Goal: Book appointment/travel/reservation

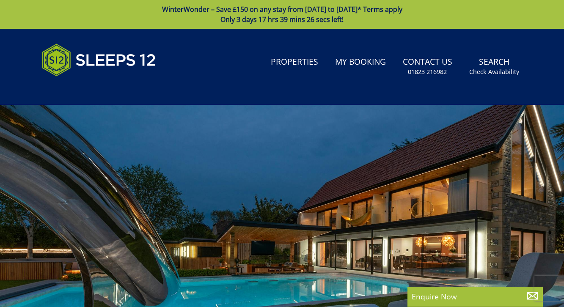
select select
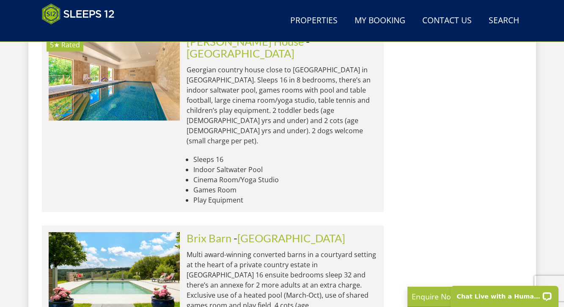
scroll to position [1668, 0]
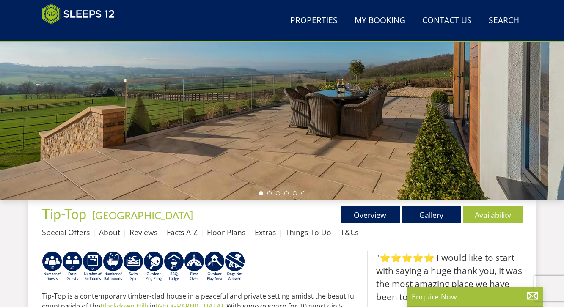
scroll to position [167, 0]
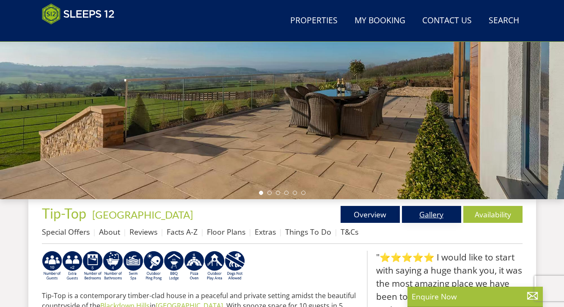
click at [435, 217] on link "Gallery" at bounding box center [431, 214] width 59 height 17
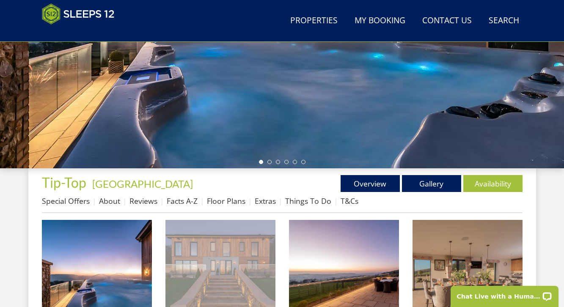
click at [252, 259] on img at bounding box center [220, 275] width 110 height 110
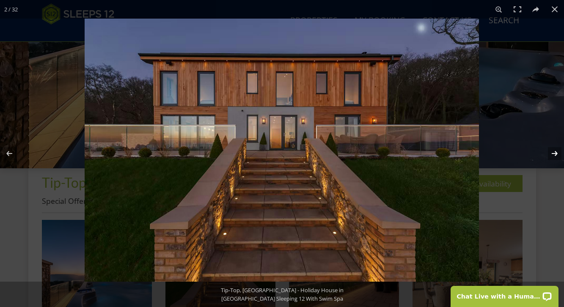
click at [556, 152] on button at bounding box center [549, 153] width 30 height 42
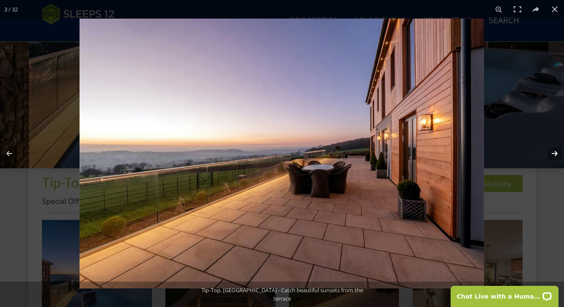
click at [556, 152] on button at bounding box center [549, 153] width 30 height 42
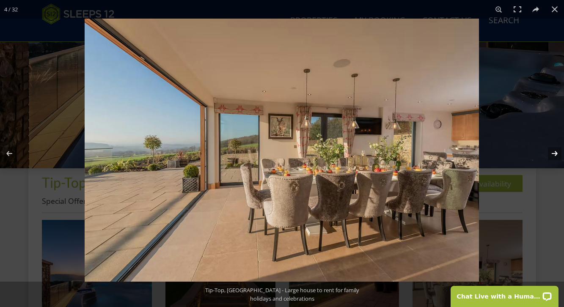
click at [556, 152] on button at bounding box center [549, 153] width 30 height 42
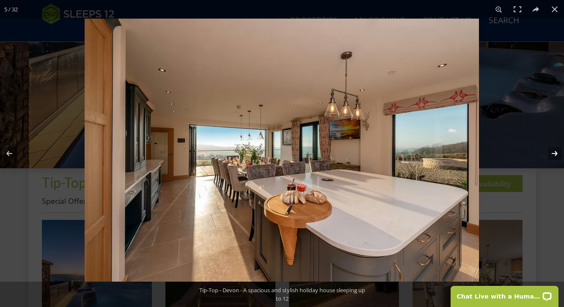
click at [556, 152] on button at bounding box center [549, 153] width 30 height 42
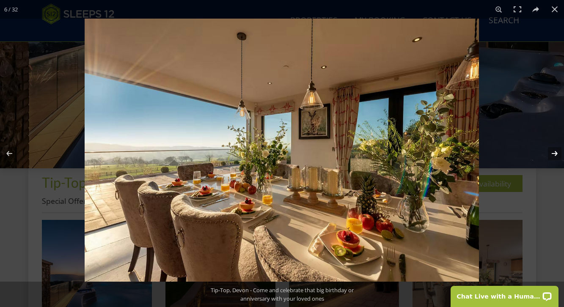
click at [556, 152] on button at bounding box center [549, 153] width 30 height 42
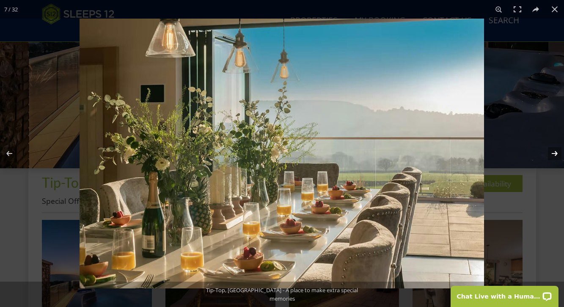
click at [556, 152] on button at bounding box center [549, 153] width 30 height 42
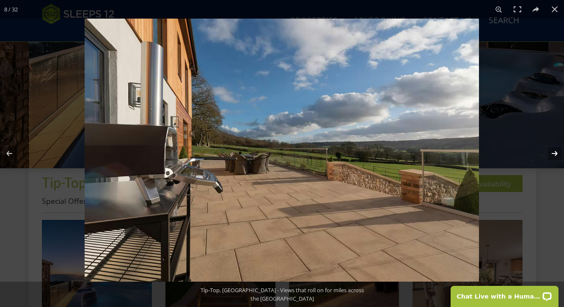
click at [556, 152] on button at bounding box center [549, 153] width 30 height 42
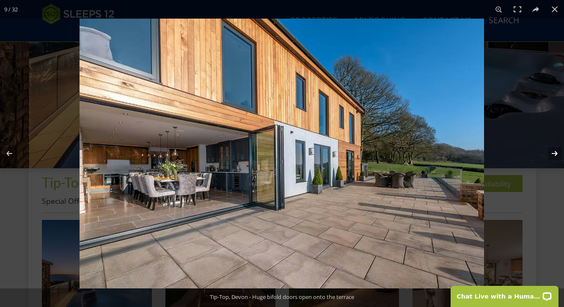
click at [556, 152] on button at bounding box center [549, 153] width 30 height 42
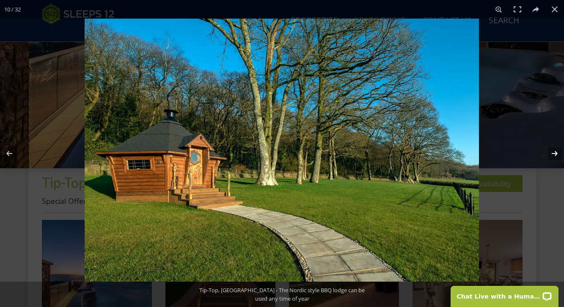
click at [556, 152] on button at bounding box center [549, 153] width 30 height 42
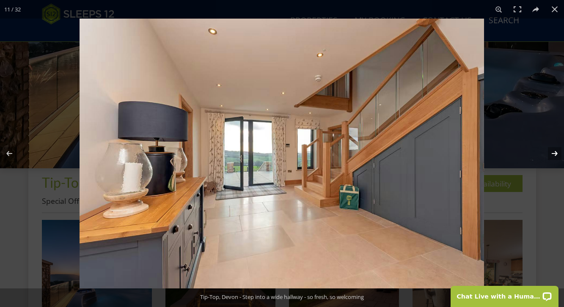
click at [556, 152] on button at bounding box center [549, 153] width 30 height 42
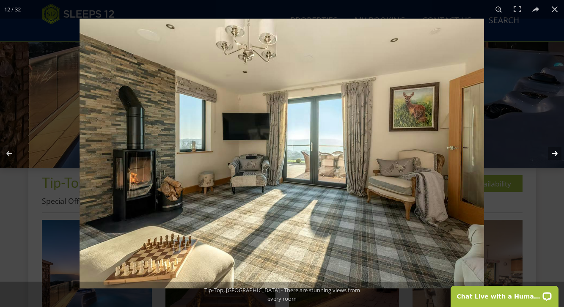
click at [556, 152] on button at bounding box center [549, 153] width 30 height 42
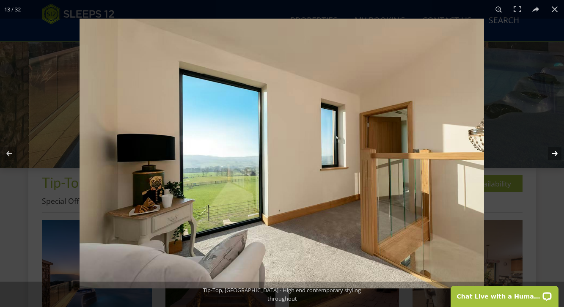
click at [556, 152] on button at bounding box center [549, 153] width 30 height 42
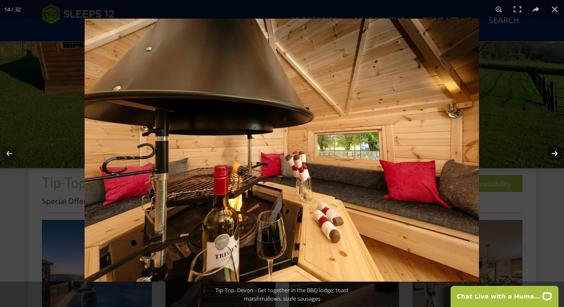
click at [556, 152] on button at bounding box center [549, 153] width 30 height 42
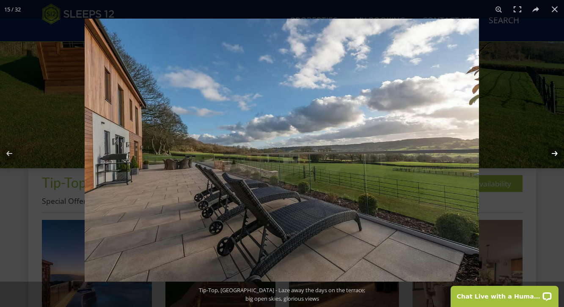
click at [556, 152] on button at bounding box center [549, 153] width 30 height 42
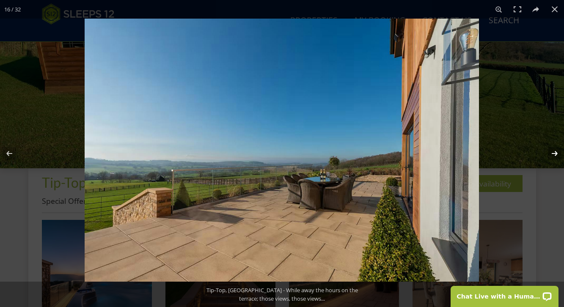
click at [556, 152] on button at bounding box center [549, 153] width 30 height 42
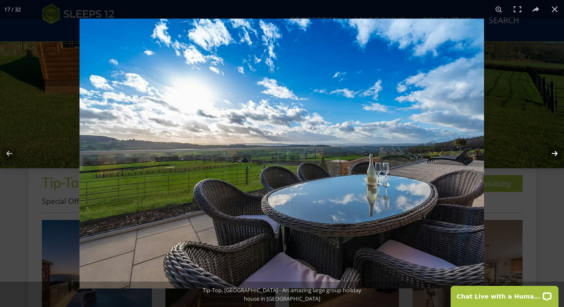
click at [556, 152] on button at bounding box center [549, 153] width 30 height 42
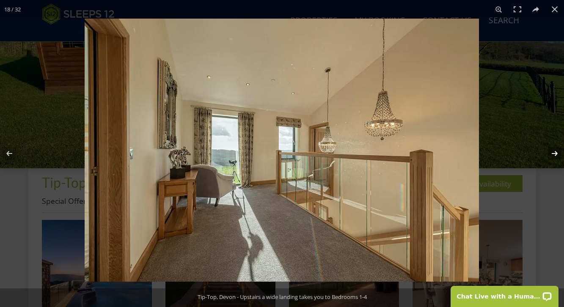
click at [556, 152] on button at bounding box center [549, 153] width 30 height 42
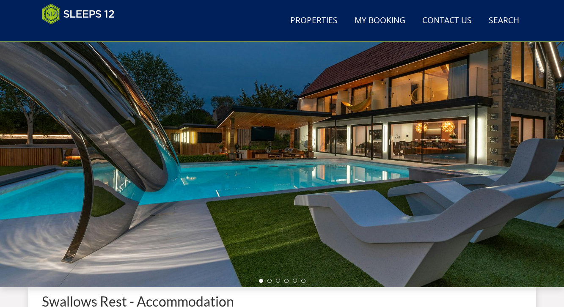
scroll to position [78, 0]
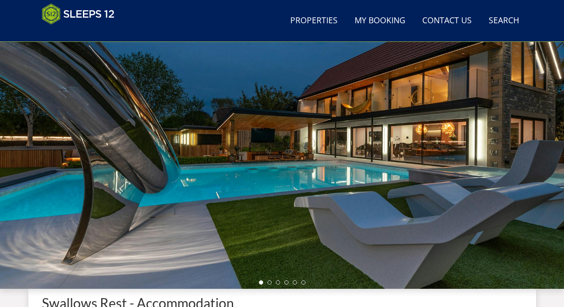
click at [470, 171] on div at bounding box center [282, 141] width 564 height 296
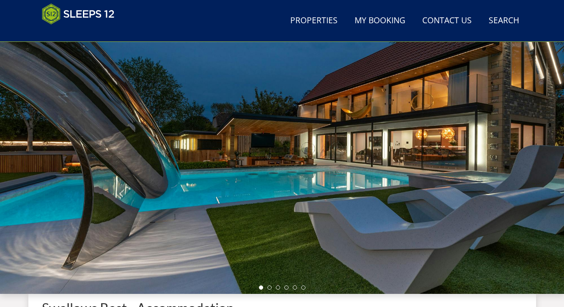
scroll to position [72, 0]
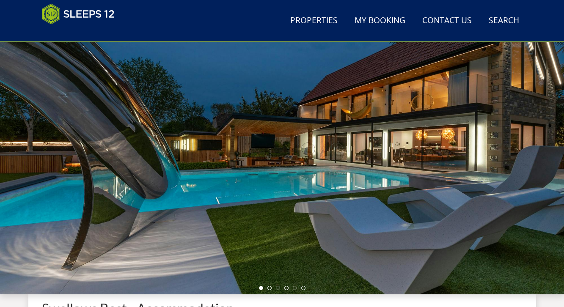
click at [544, 158] on div at bounding box center [282, 146] width 564 height 296
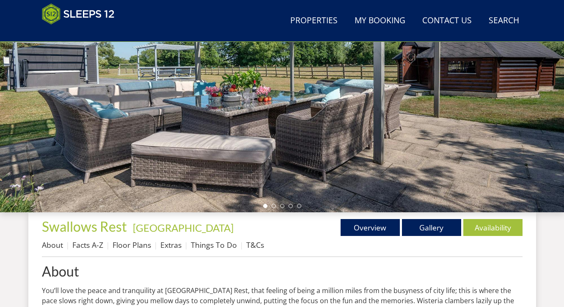
scroll to position [155, 0]
click at [431, 228] on link "Gallery" at bounding box center [431, 227] width 59 height 17
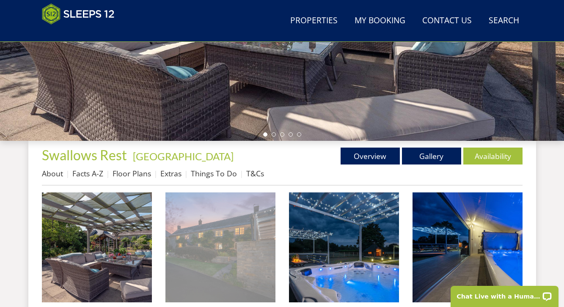
click at [232, 256] on img at bounding box center [220, 247] width 110 height 110
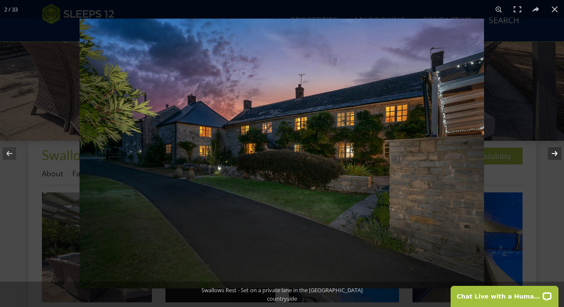
click at [556, 154] on button at bounding box center [549, 153] width 30 height 42
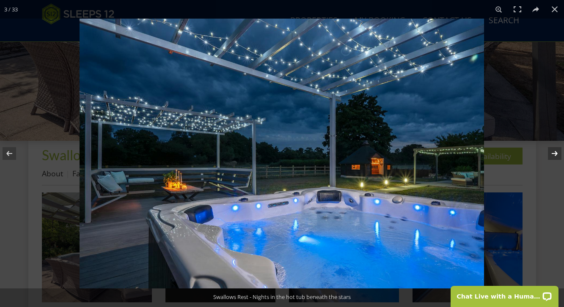
click at [556, 154] on button at bounding box center [549, 153] width 30 height 42
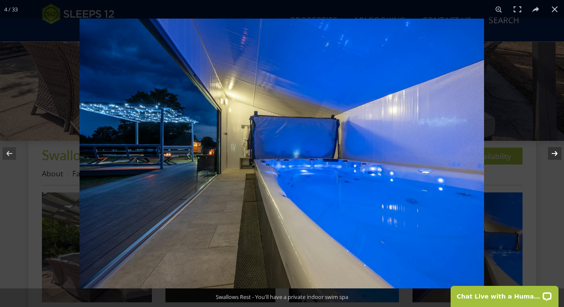
click at [556, 154] on button at bounding box center [549, 153] width 30 height 42
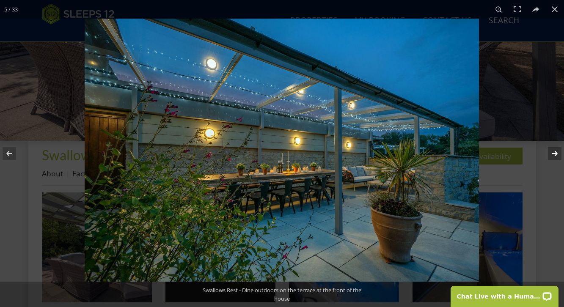
click at [556, 154] on button at bounding box center [549, 153] width 30 height 42
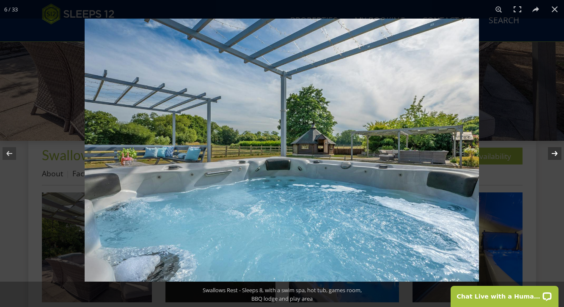
click at [556, 154] on button at bounding box center [549, 153] width 30 height 42
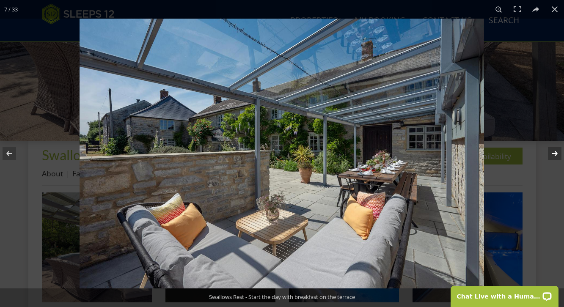
click at [556, 154] on button at bounding box center [549, 153] width 30 height 42
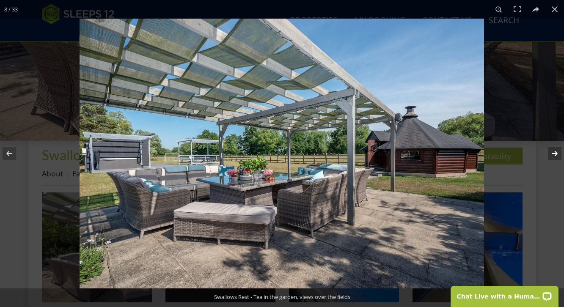
click at [556, 154] on button at bounding box center [549, 153] width 30 height 42
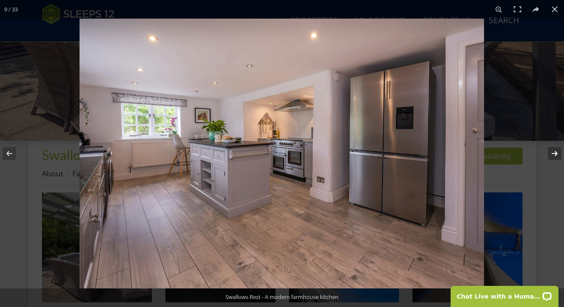
click at [556, 154] on button at bounding box center [549, 153] width 30 height 42
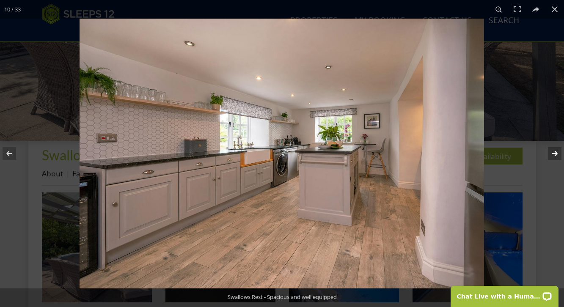
click at [556, 154] on button at bounding box center [549, 153] width 30 height 42
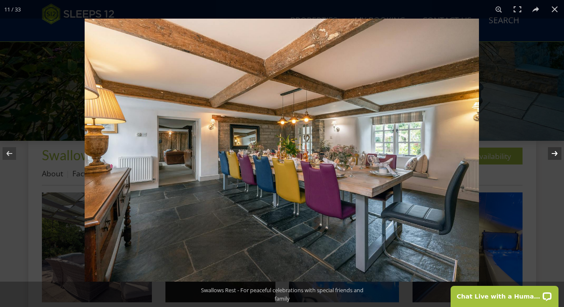
click at [556, 154] on button at bounding box center [549, 153] width 30 height 42
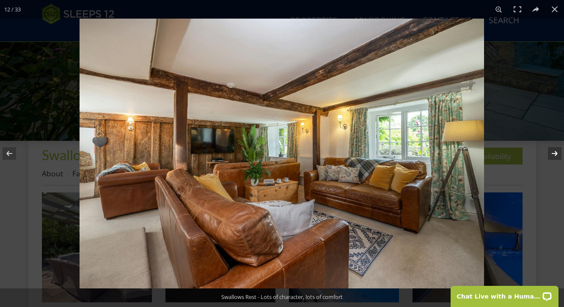
click at [556, 154] on button at bounding box center [549, 153] width 30 height 42
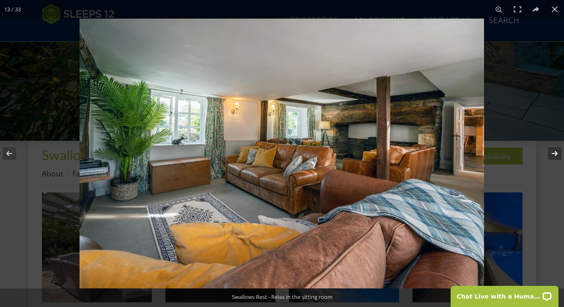
click at [556, 154] on button at bounding box center [549, 153] width 30 height 42
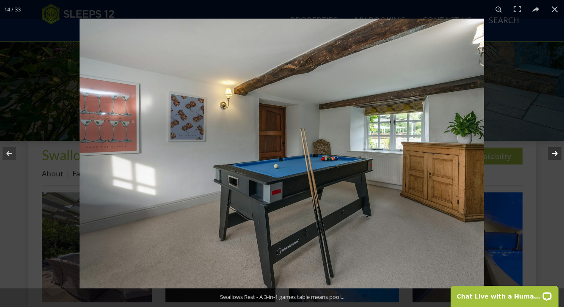
click at [556, 154] on button at bounding box center [549, 153] width 30 height 42
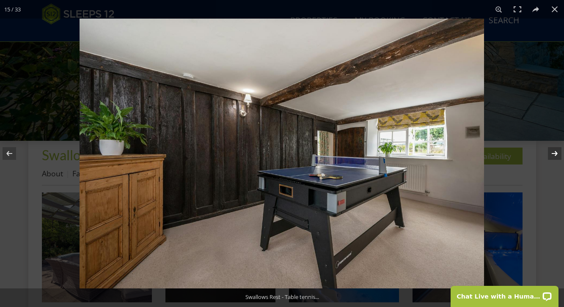
click at [556, 154] on button at bounding box center [549, 153] width 30 height 42
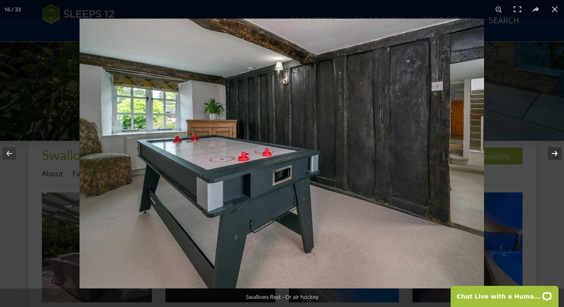
click at [556, 154] on button at bounding box center [549, 153] width 30 height 42
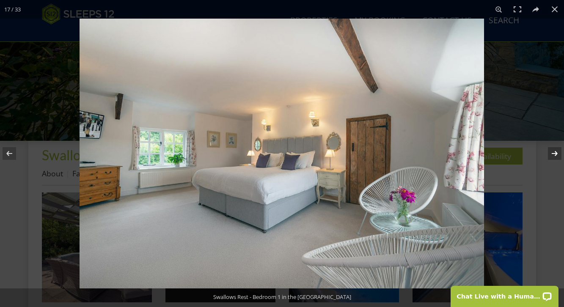
click at [556, 154] on button at bounding box center [549, 153] width 30 height 42
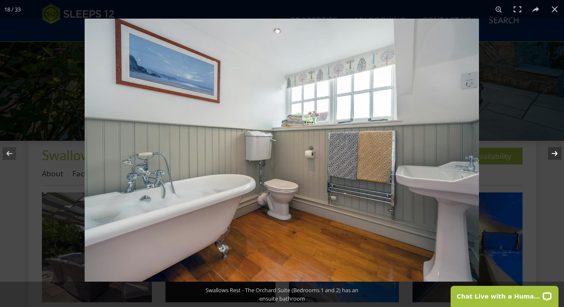
click at [556, 154] on button at bounding box center [549, 153] width 30 height 42
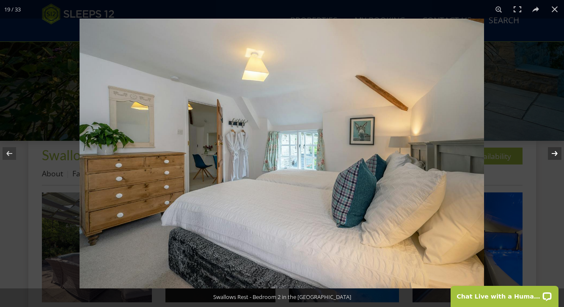
click at [556, 154] on button at bounding box center [549, 153] width 30 height 42
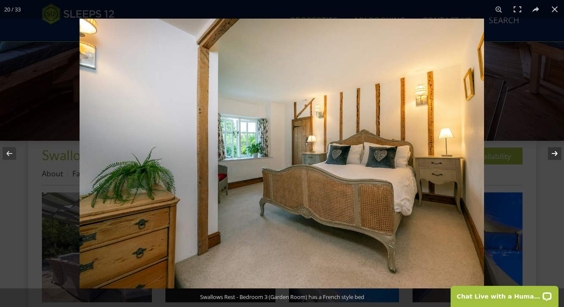
click at [556, 154] on button at bounding box center [549, 153] width 30 height 42
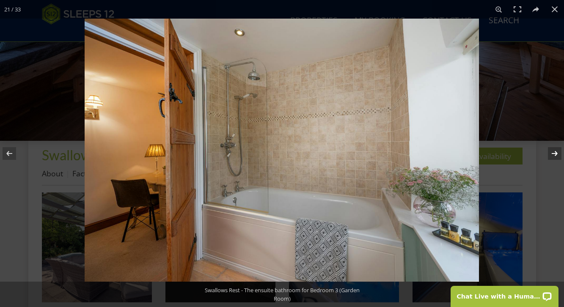
click at [556, 154] on button at bounding box center [549, 153] width 30 height 42
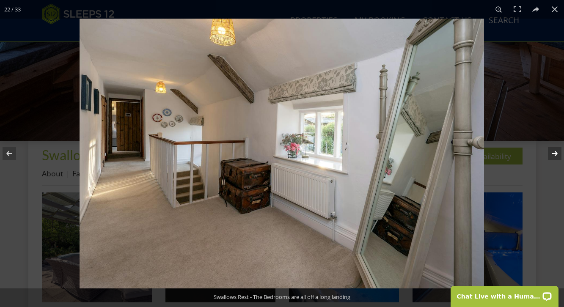
click at [556, 154] on button at bounding box center [549, 153] width 30 height 42
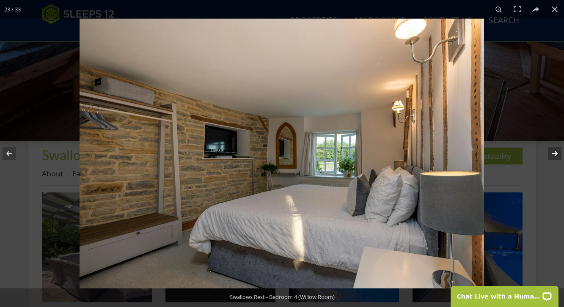
click at [556, 154] on button at bounding box center [549, 153] width 30 height 42
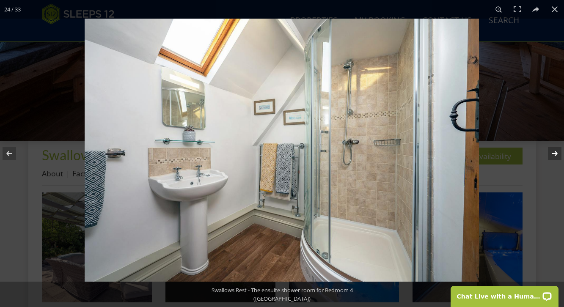
click at [556, 154] on button at bounding box center [549, 153] width 30 height 42
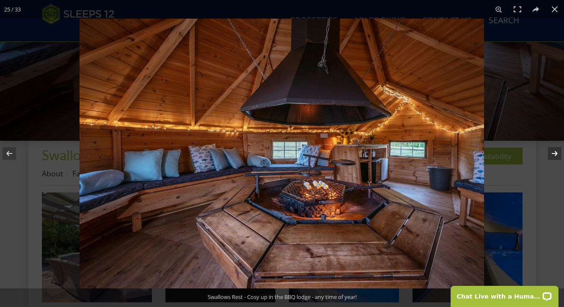
click at [556, 154] on button at bounding box center [549, 153] width 30 height 42
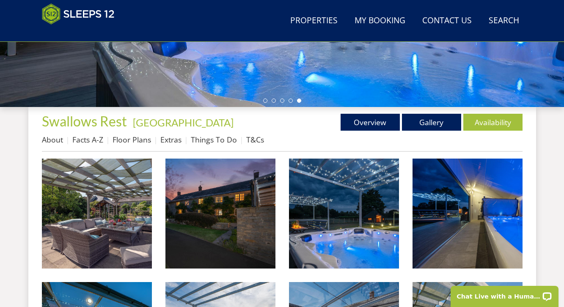
scroll to position [260, 0]
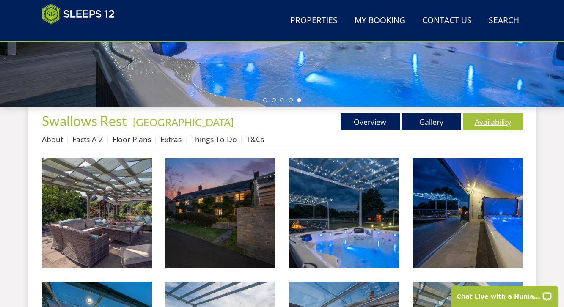
click at [484, 123] on link "Availability" at bounding box center [492, 121] width 59 height 17
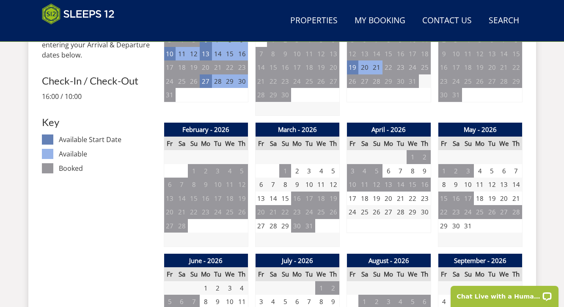
scroll to position [427, 0]
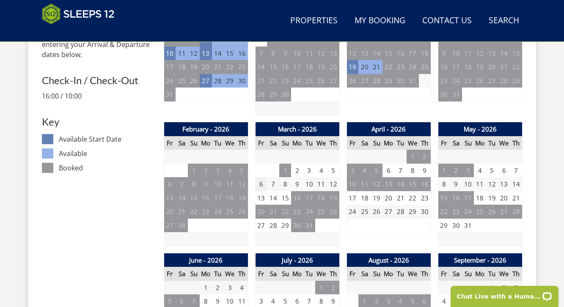
click at [263, 181] on td "6" at bounding box center [261, 184] width 12 height 14
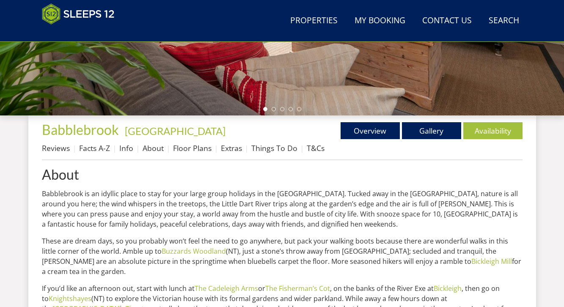
scroll to position [251, 0]
click at [427, 134] on link "Gallery" at bounding box center [431, 130] width 59 height 17
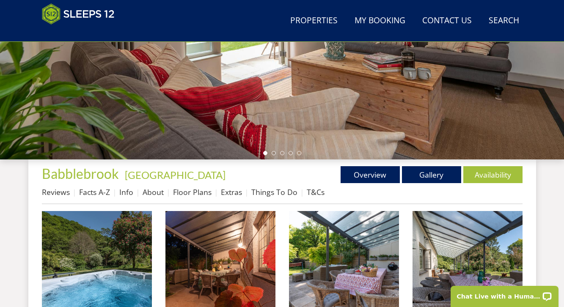
scroll to position [205, 0]
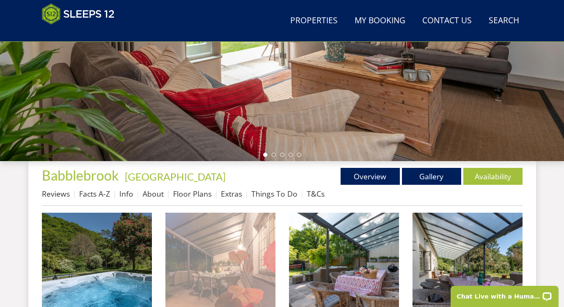
click at [243, 255] on img at bounding box center [220, 268] width 110 height 110
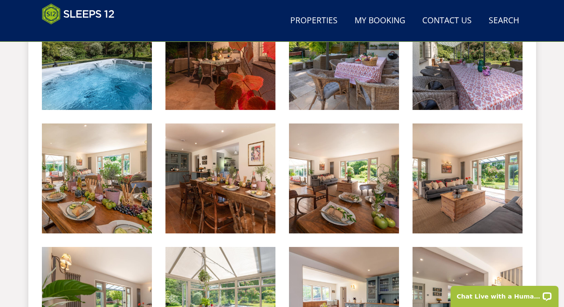
scroll to position [419, 0]
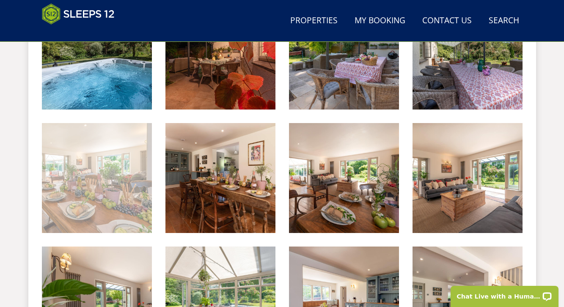
click at [131, 215] on img at bounding box center [97, 178] width 110 height 110
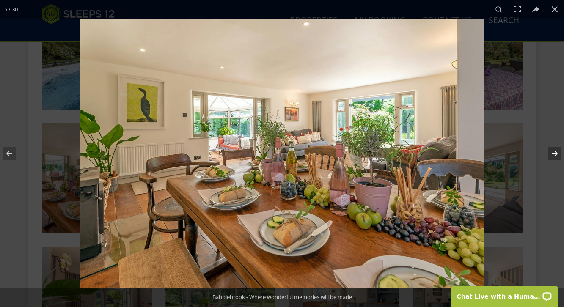
click at [552, 154] on button at bounding box center [549, 153] width 30 height 42
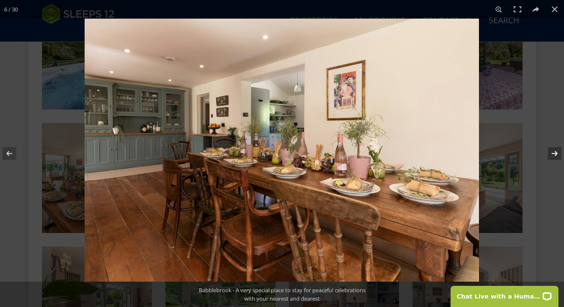
click at [552, 154] on button at bounding box center [549, 153] width 30 height 42
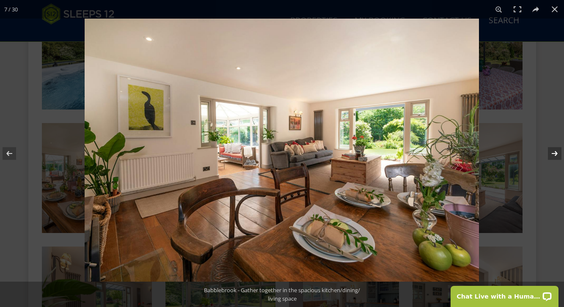
click at [552, 154] on button at bounding box center [549, 153] width 30 height 42
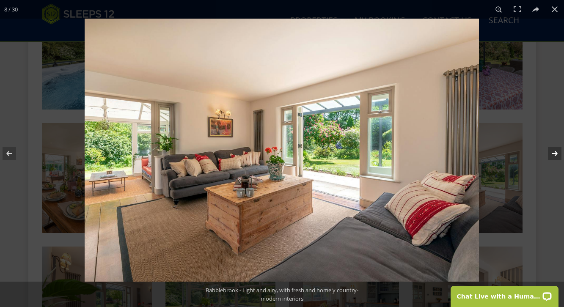
click at [552, 154] on button at bounding box center [549, 153] width 30 height 42
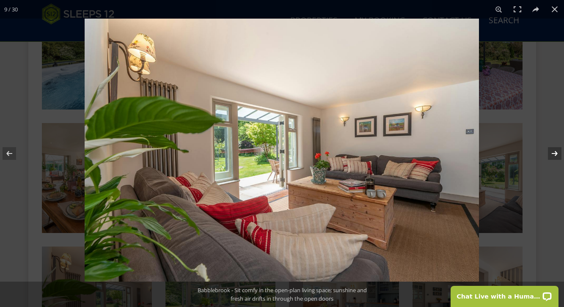
click at [552, 154] on button at bounding box center [549, 153] width 30 height 42
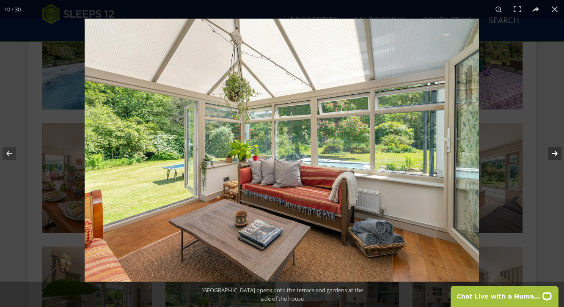
click at [552, 154] on button at bounding box center [549, 153] width 30 height 42
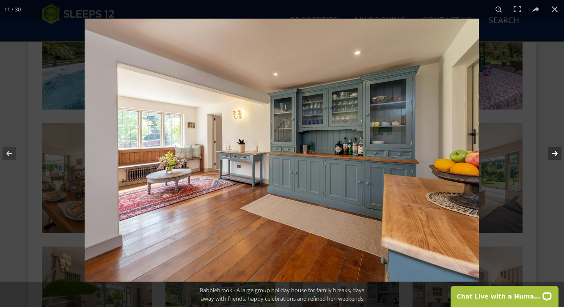
click at [552, 154] on button at bounding box center [549, 153] width 30 height 42
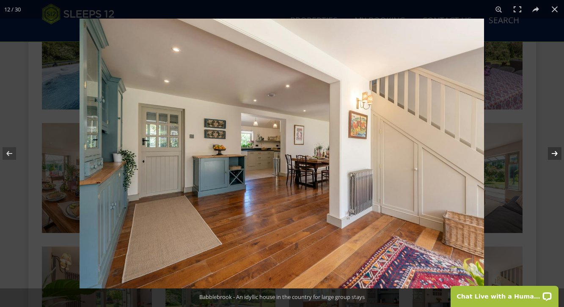
click at [552, 154] on button at bounding box center [549, 153] width 30 height 42
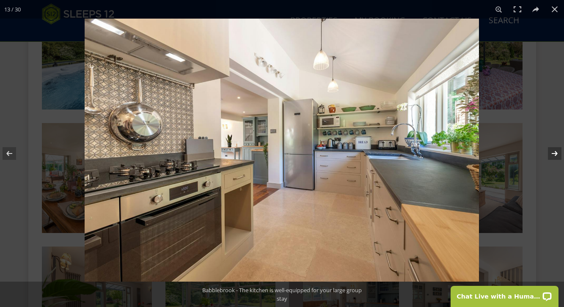
click at [552, 154] on button at bounding box center [549, 153] width 30 height 42
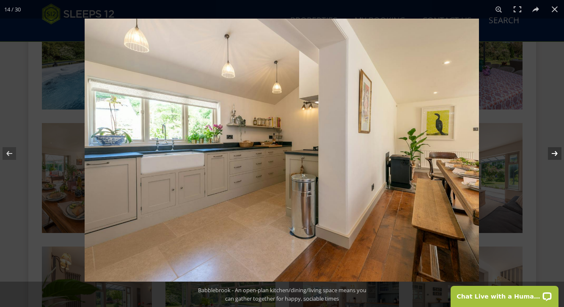
click at [552, 154] on button at bounding box center [549, 153] width 30 height 42
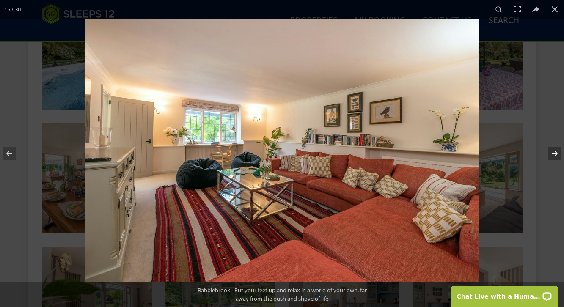
click at [552, 154] on button at bounding box center [549, 153] width 30 height 42
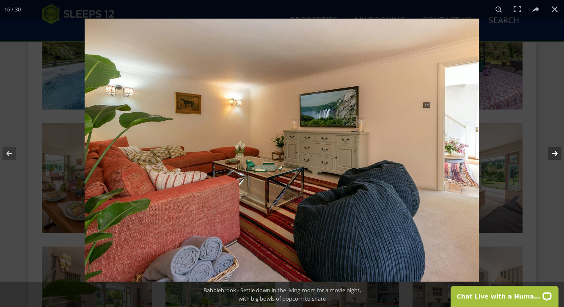
click at [552, 154] on button at bounding box center [549, 153] width 30 height 42
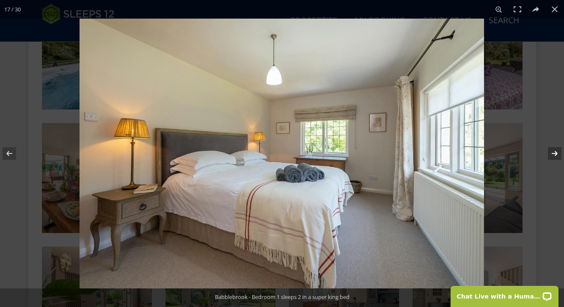
click at [552, 154] on button at bounding box center [549, 153] width 30 height 42
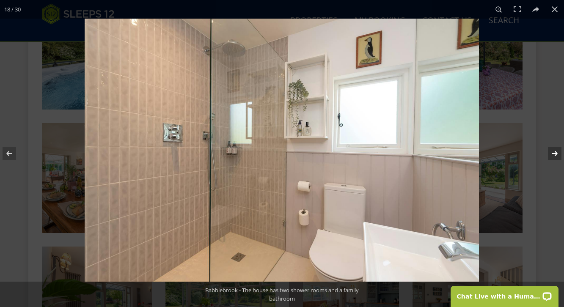
click at [552, 154] on button at bounding box center [549, 153] width 30 height 42
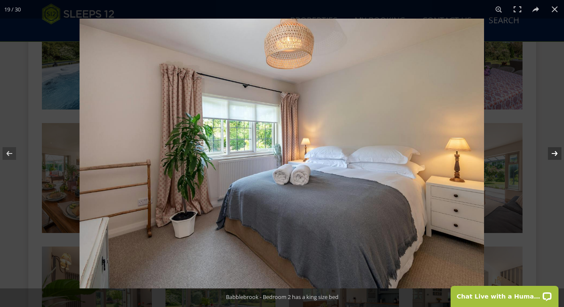
click at [552, 154] on button at bounding box center [549, 153] width 30 height 42
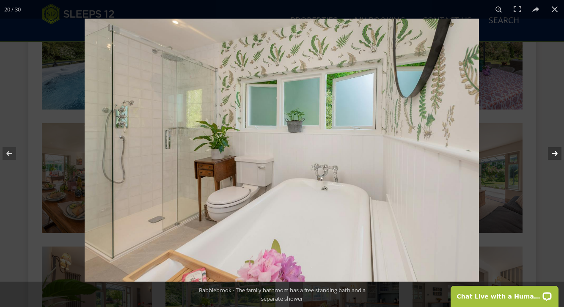
click at [552, 154] on button at bounding box center [549, 153] width 30 height 42
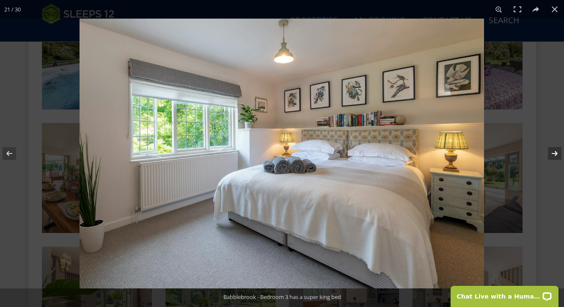
click at [552, 154] on button at bounding box center [549, 153] width 30 height 42
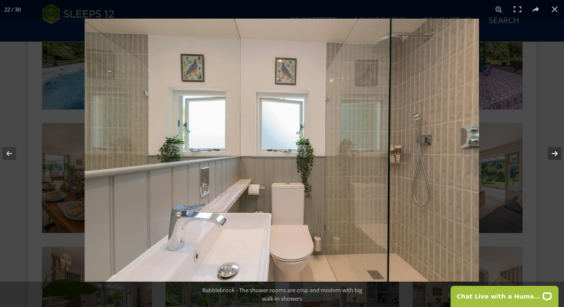
click at [552, 154] on button at bounding box center [549, 153] width 30 height 42
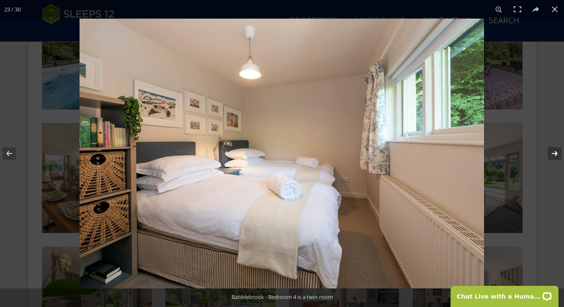
click at [552, 154] on button at bounding box center [549, 153] width 30 height 42
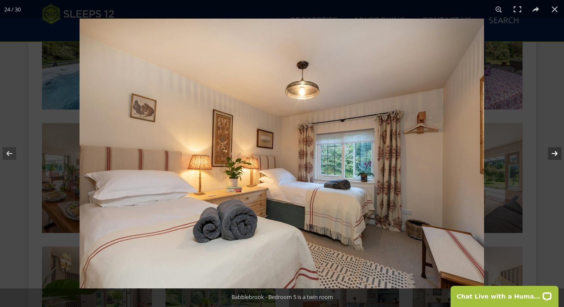
click at [552, 154] on button at bounding box center [549, 153] width 30 height 42
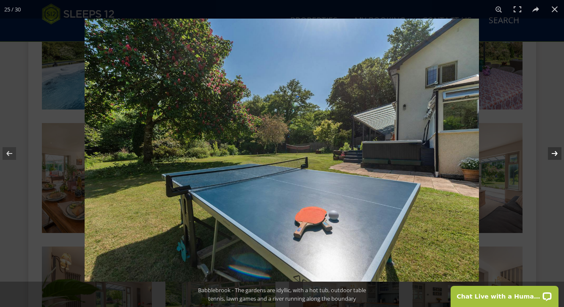
click at [552, 154] on button at bounding box center [549, 153] width 30 height 42
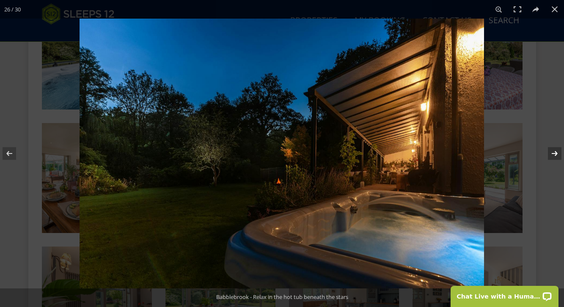
click at [552, 154] on button at bounding box center [549, 153] width 30 height 42
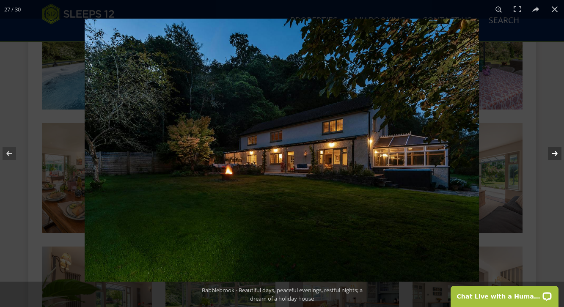
click at [552, 154] on button at bounding box center [549, 153] width 30 height 42
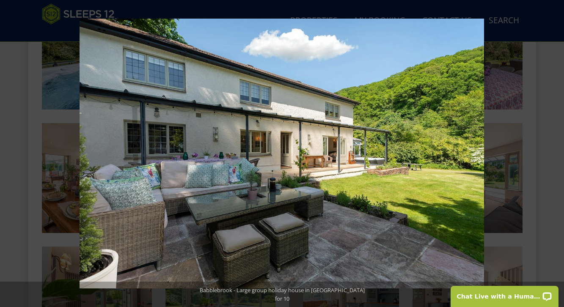
click at [552, 154] on button at bounding box center [549, 153] width 30 height 42
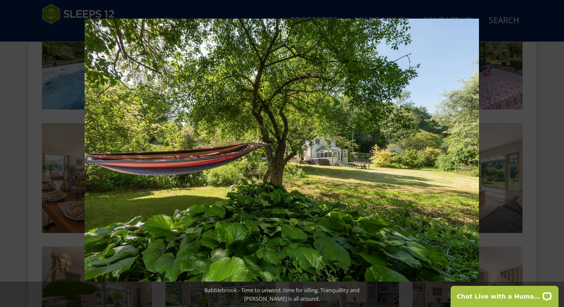
click at [552, 154] on button at bounding box center [549, 153] width 30 height 42
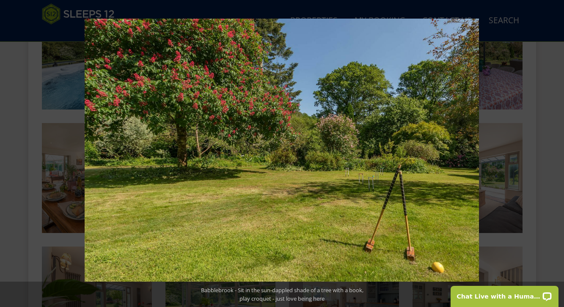
click at [552, 154] on button at bounding box center [549, 153] width 30 height 42
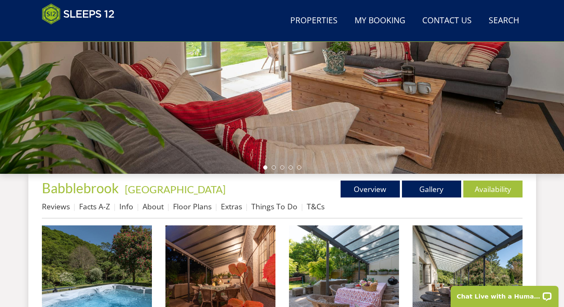
scroll to position [195, 0]
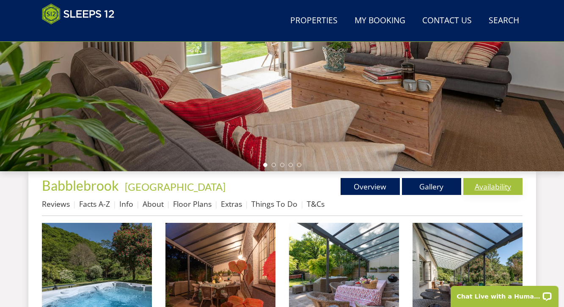
click at [484, 187] on link "Availability" at bounding box center [492, 186] width 59 height 17
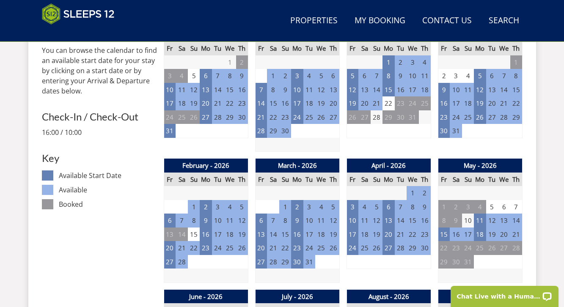
scroll to position [391, 0]
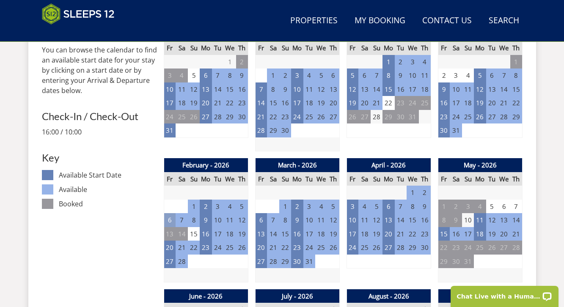
click at [167, 216] on td "6" at bounding box center [170, 220] width 12 height 14
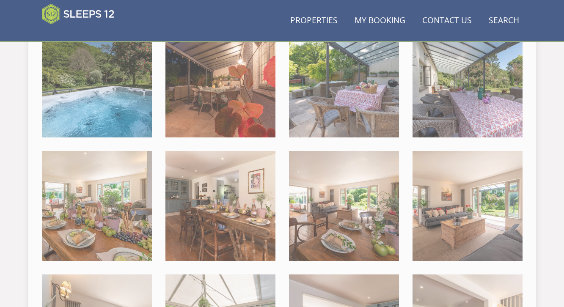
scroll to position [195, 0]
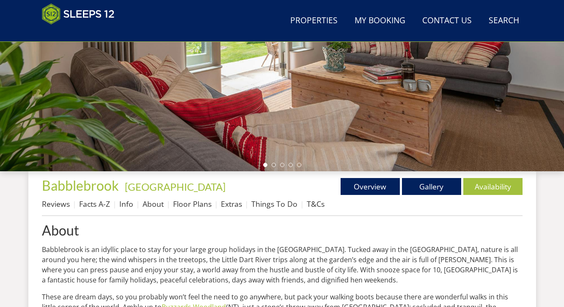
scroll to position [251, 0]
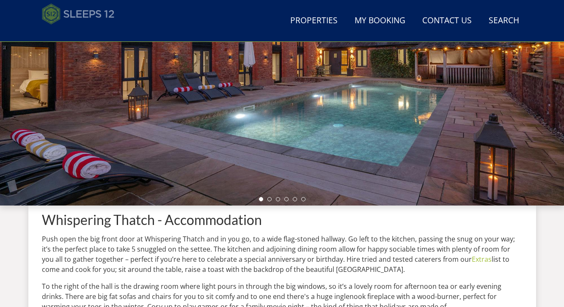
scroll to position [160, 0]
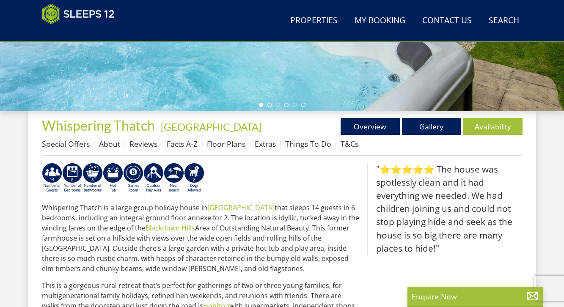
scroll to position [255, 0]
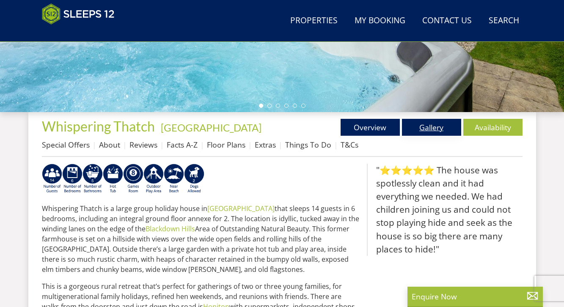
click at [432, 129] on link "Gallery" at bounding box center [431, 127] width 59 height 17
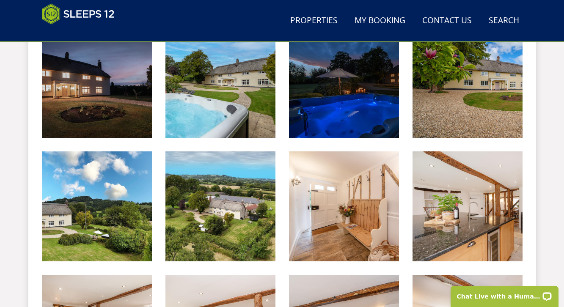
scroll to position [375, 0]
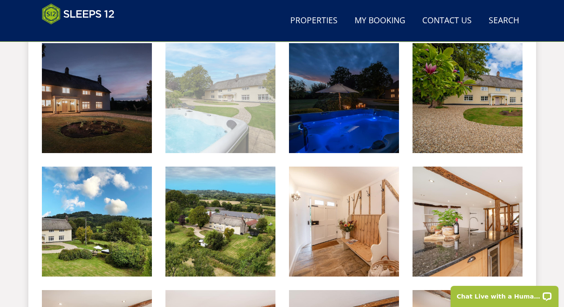
click at [231, 116] on img at bounding box center [220, 98] width 110 height 110
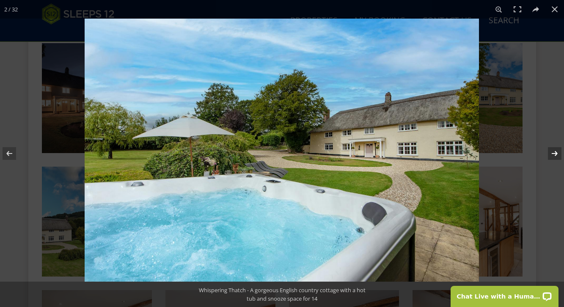
click at [553, 154] on button at bounding box center [549, 153] width 30 height 42
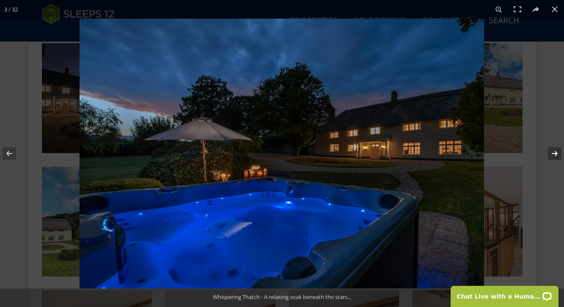
click at [553, 154] on button at bounding box center [549, 153] width 30 height 42
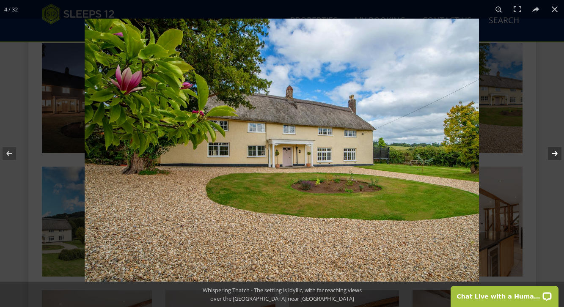
click at [553, 154] on button at bounding box center [549, 153] width 30 height 42
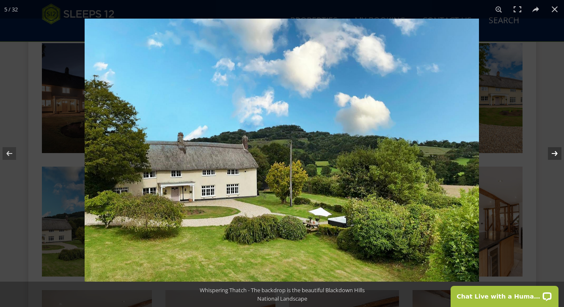
click at [553, 154] on button at bounding box center [549, 153] width 30 height 42
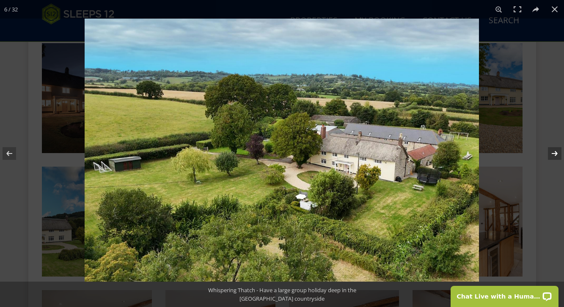
click at [553, 154] on button at bounding box center [549, 153] width 30 height 42
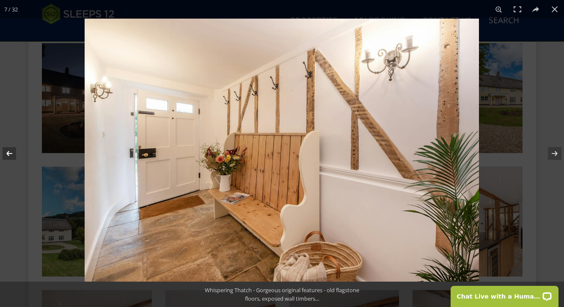
click at [12, 156] on button at bounding box center [15, 153] width 30 height 42
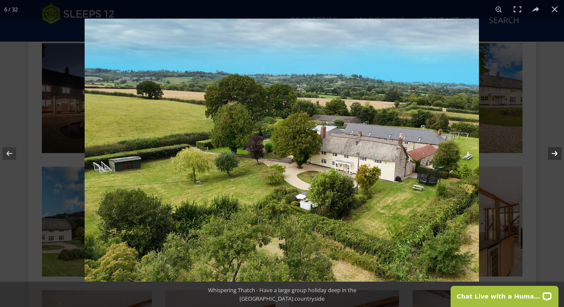
click at [554, 153] on button at bounding box center [549, 153] width 30 height 42
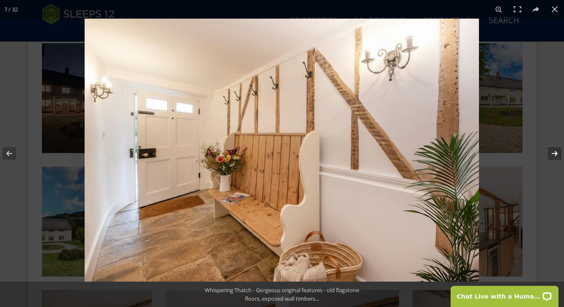
click at [554, 153] on button at bounding box center [549, 153] width 30 height 42
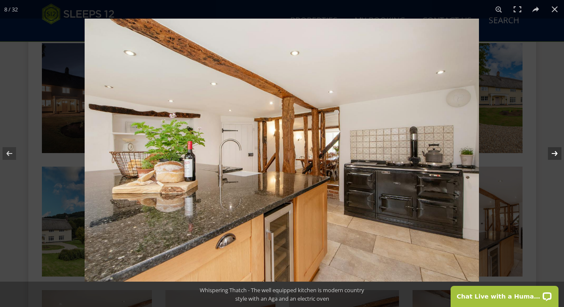
click at [554, 153] on button at bounding box center [549, 153] width 30 height 42
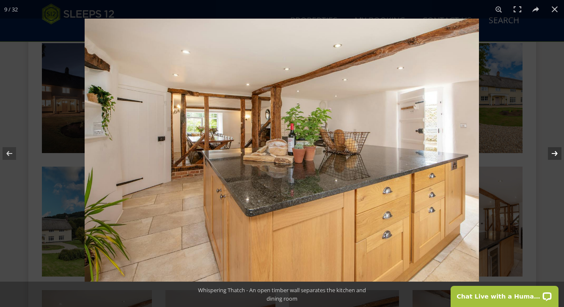
click at [554, 153] on button at bounding box center [549, 153] width 30 height 42
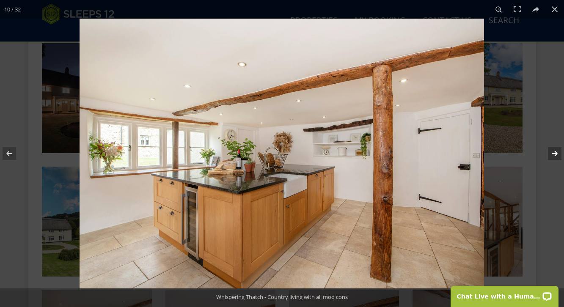
click at [554, 153] on button at bounding box center [549, 153] width 30 height 42
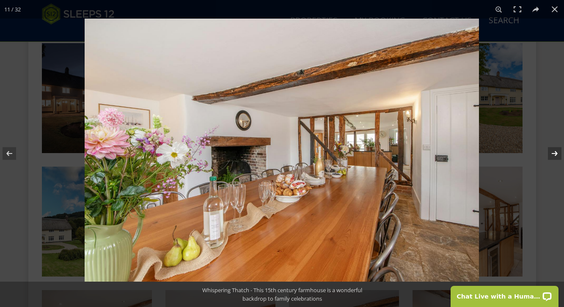
click at [554, 153] on button at bounding box center [549, 153] width 30 height 42
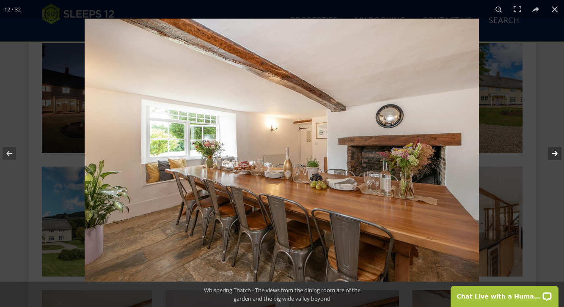
click at [554, 153] on button at bounding box center [549, 153] width 30 height 42
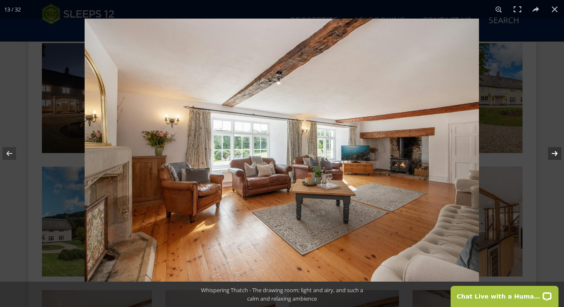
click at [554, 153] on button at bounding box center [549, 153] width 30 height 42
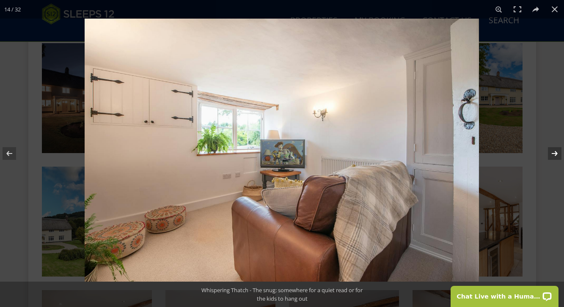
click at [554, 153] on button at bounding box center [549, 153] width 30 height 42
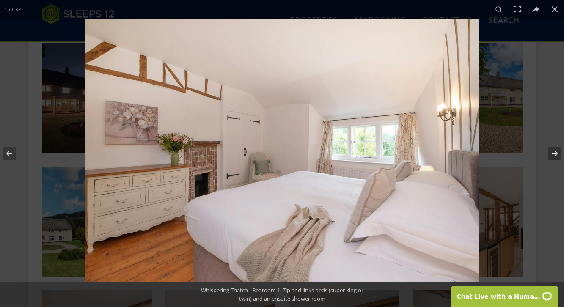
click at [554, 153] on button at bounding box center [549, 153] width 30 height 42
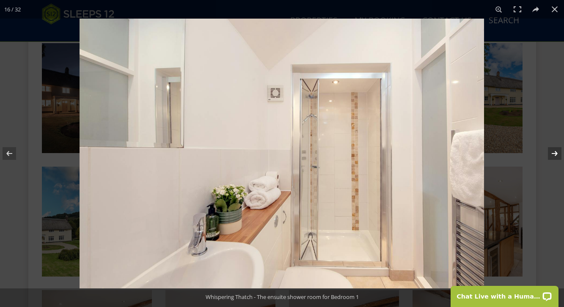
click at [554, 153] on button at bounding box center [549, 153] width 30 height 42
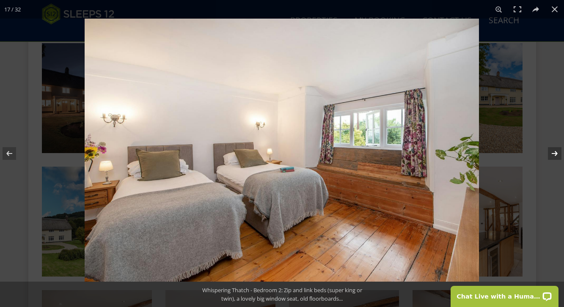
click at [554, 153] on button at bounding box center [549, 153] width 30 height 42
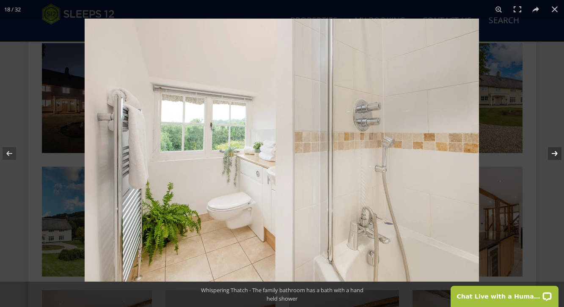
click at [554, 153] on button at bounding box center [549, 153] width 30 height 42
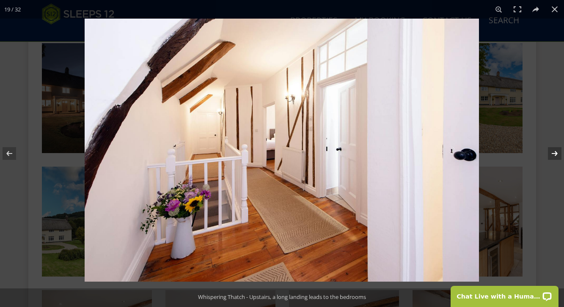
click at [554, 153] on button at bounding box center [549, 153] width 30 height 42
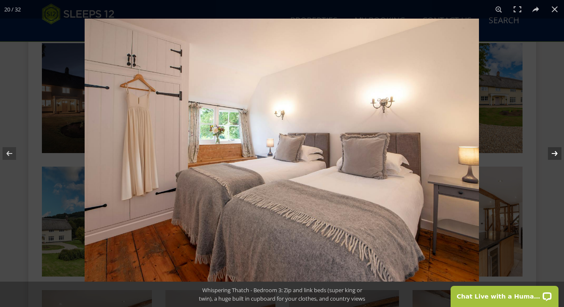
click at [554, 153] on button at bounding box center [549, 153] width 30 height 42
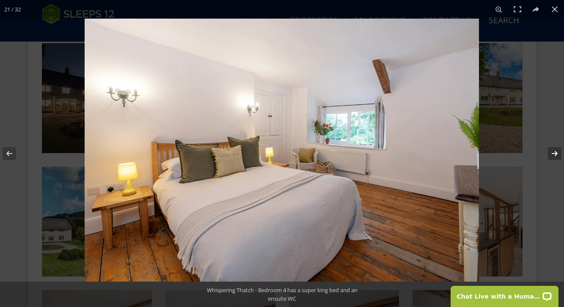
click at [554, 153] on button at bounding box center [549, 153] width 30 height 42
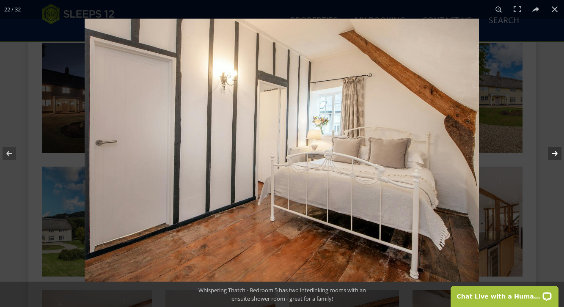
click at [554, 153] on button at bounding box center [549, 153] width 30 height 42
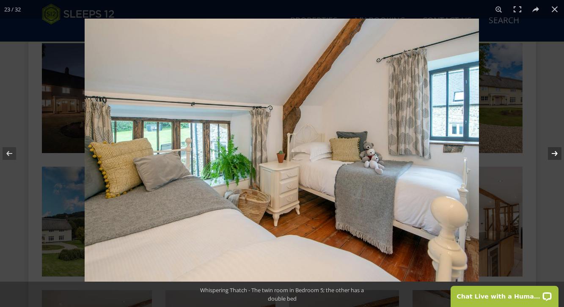
click at [554, 153] on button at bounding box center [549, 153] width 30 height 42
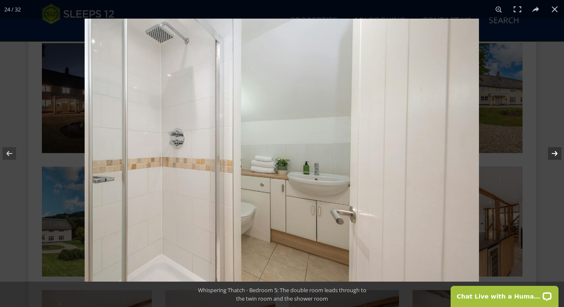
click at [554, 153] on button at bounding box center [549, 153] width 30 height 42
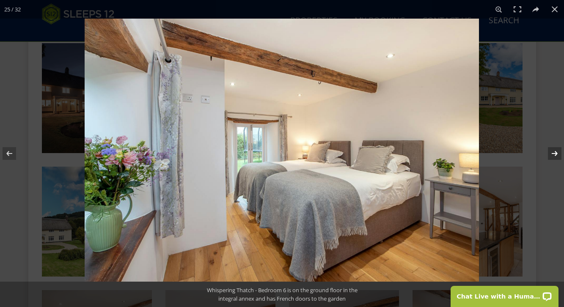
click at [554, 153] on button at bounding box center [549, 153] width 30 height 42
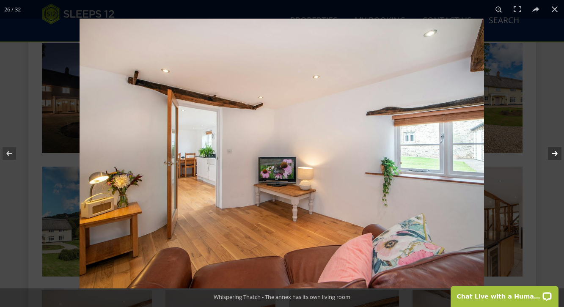
click at [554, 153] on button at bounding box center [549, 153] width 30 height 42
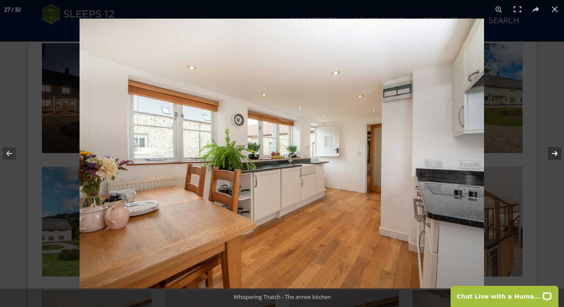
click at [554, 153] on button at bounding box center [549, 153] width 30 height 42
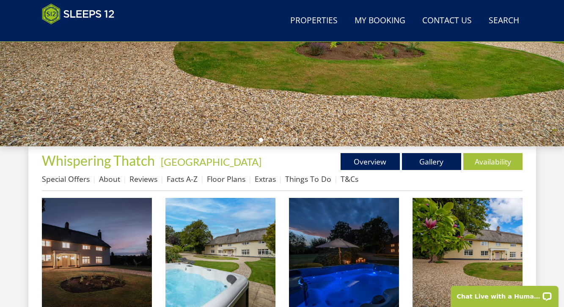
scroll to position [208, 0]
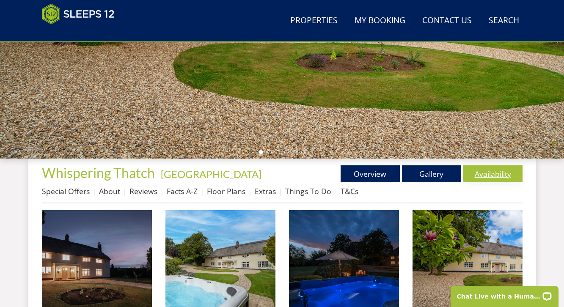
click at [496, 172] on link "Availability" at bounding box center [492, 173] width 59 height 17
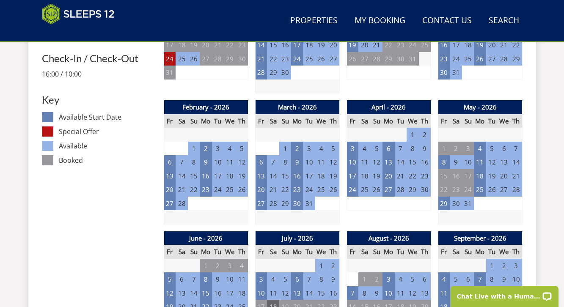
scroll to position [439, 0]
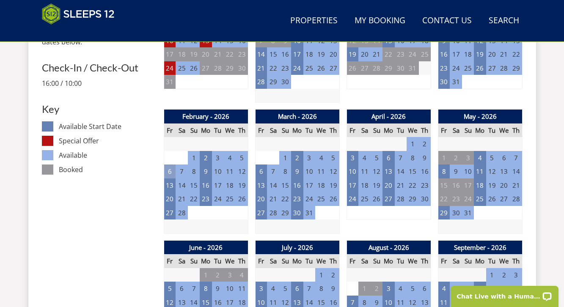
click at [170, 167] on td "6" at bounding box center [170, 171] width 12 height 14
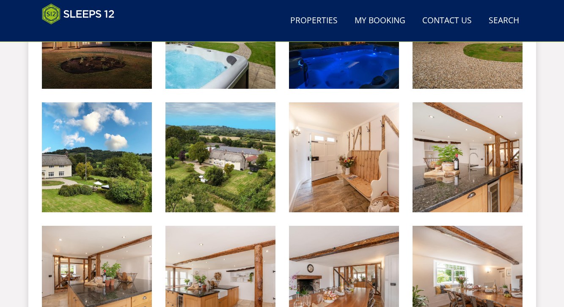
scroll to position [208, 0]
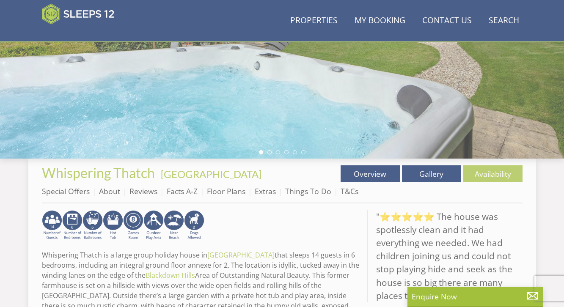
scroll to position [255, 0]
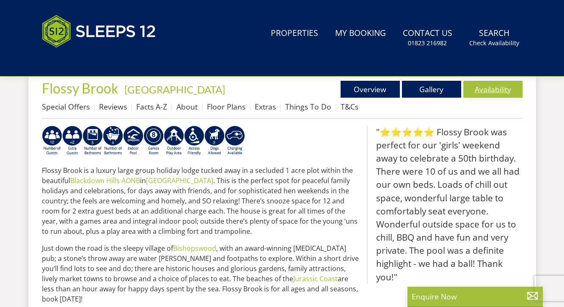
click at [490, 89] on link "Availability" at bounding box center [492, 89] width 59 height 17
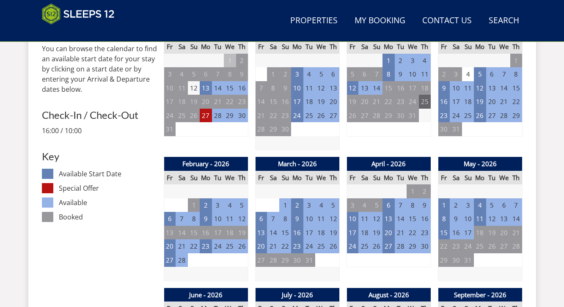
scroll to position [392, 0]
click at [167, 217] on td "6" at bounding box center [170, 219] width 12 height 14
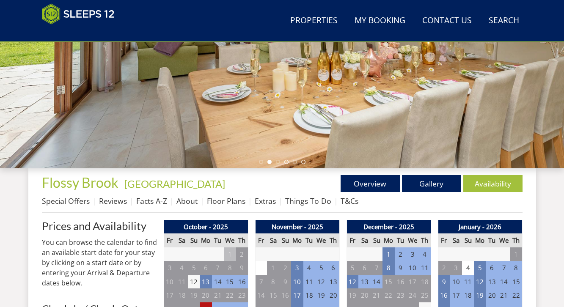
scroll to position [199, 0]
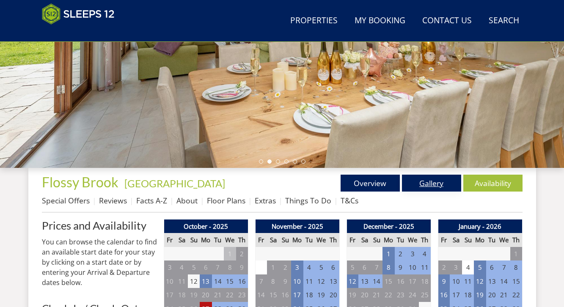
click at [425, 178] on link "Gallery" at bounding box center [431, 183] width 59 height 17
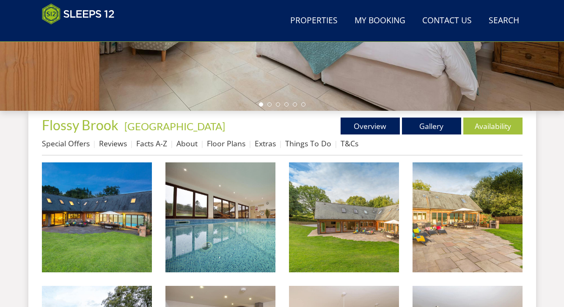
scroll to position [258, 0]
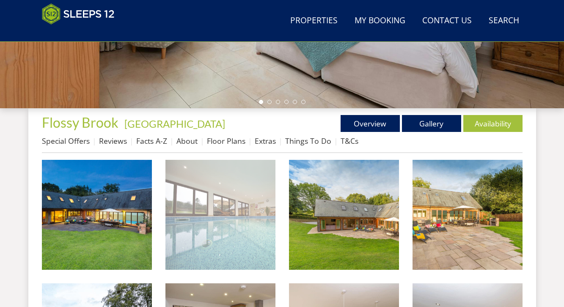
click at [216, 201] on img at bounding box center [220, 215] width 110 height 110
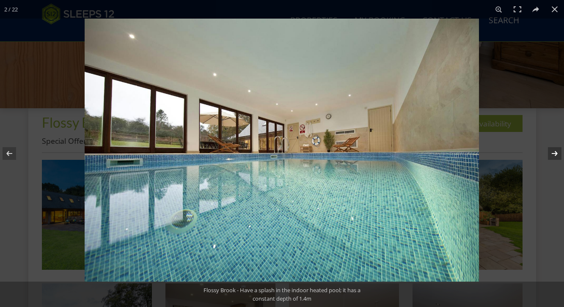
click at [555, 155] on button at bounding box center [549, 153] width 30 height 42
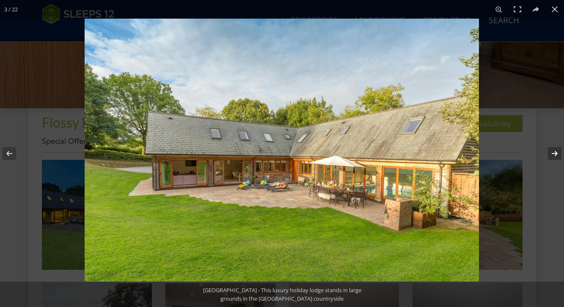
click at [555, 155] on button at bounding box center [549, 153] width 30 height 42
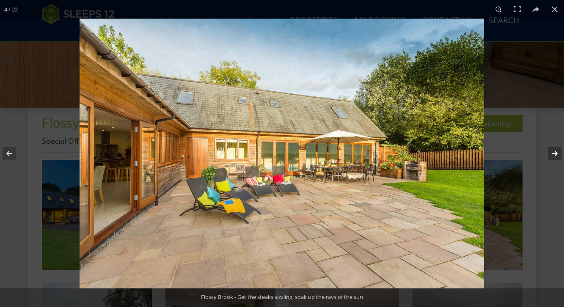
click at [555, 155] on button at bounding box center [549, 153] width 30 height 42
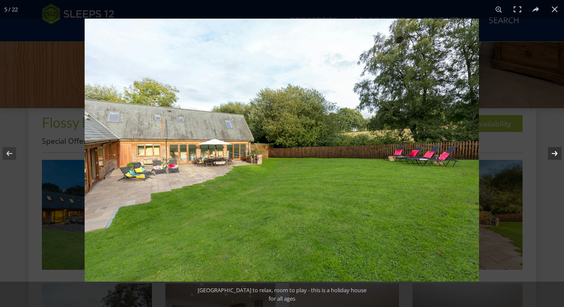
click at [555, 155] on button at bounding box center [549, 153] width 30 height 42
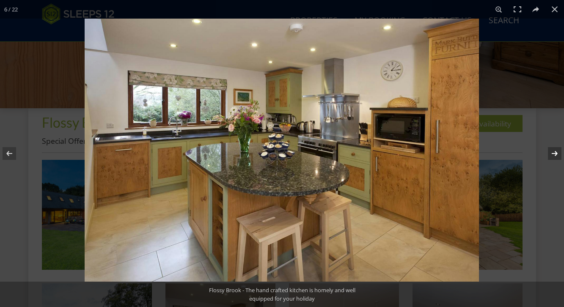
click at [555, 155] on button at bounding box center [549, 153] width 30 height 42
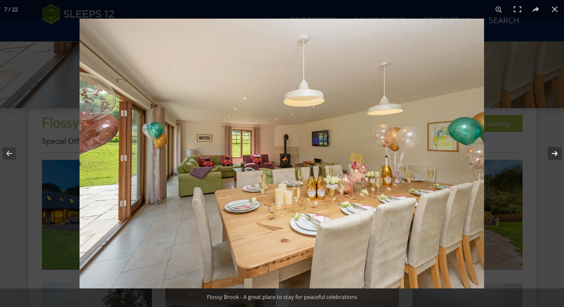
click at [555, 155] on button at bounding box center [549, 153] width 30 height 42
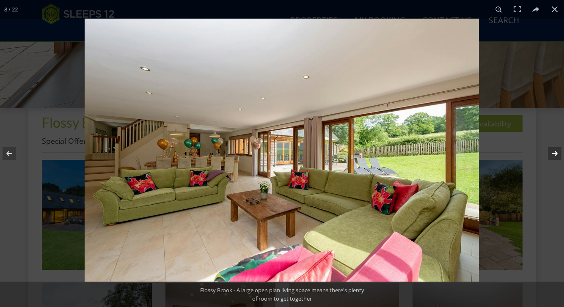
click at [555, 155] on button at bounding box center [549, 153] width 30 height 42
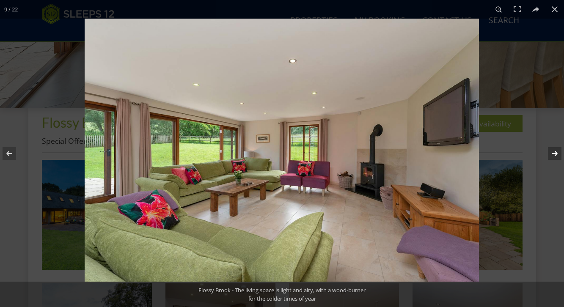
click at [555, 155] on button at bounding box center [549, 153] width 30 height 42
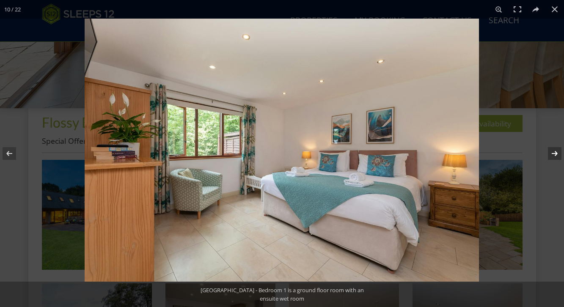
click at [555, 155] on button at bounding box center [549, 153] width 30 height 42
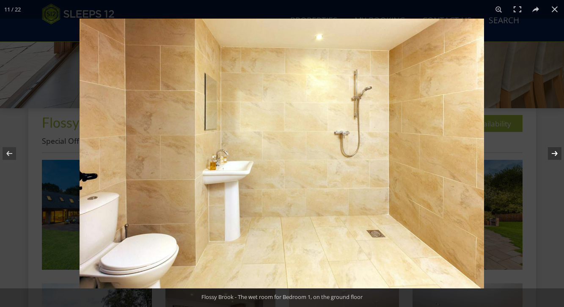
click at [555, 155] on button at bounding box center [549, 153] width 30 height 42
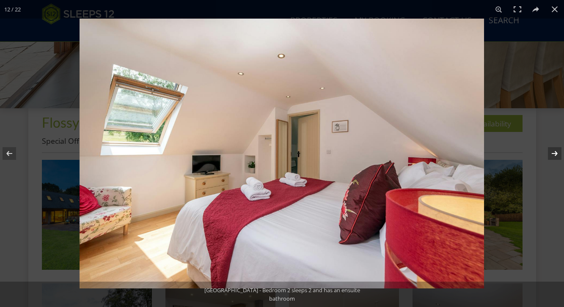
click at [555, 155] on button at bounding box center [549, 153] width 30 height 42
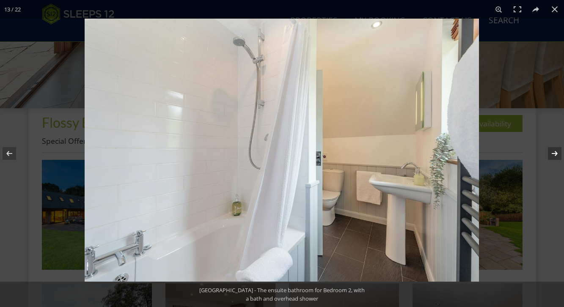
click at [555, 155] on button at bounding box center [549, 153] width 30 height 42
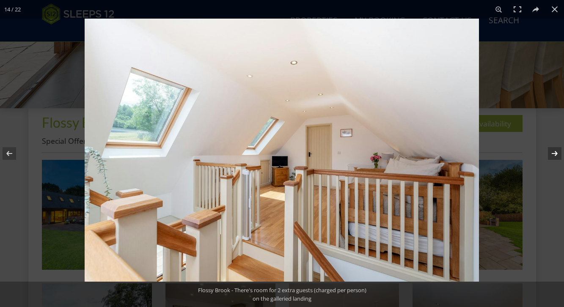
click at [555, 155] on button at bounding box center [549, 153] width 30 height 42
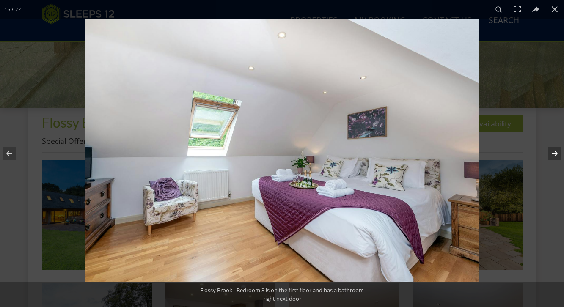
click at [555, 155] on button at bounding box center [549, 153] width 30 height 42
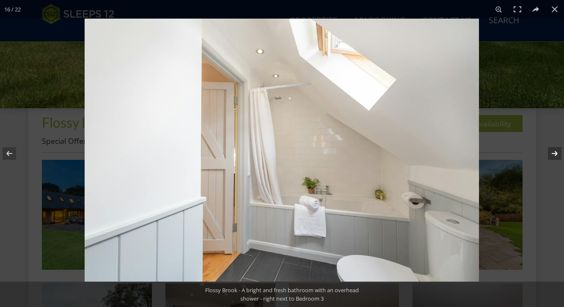
click at [555, 155] on button at bounding box center [549, 153] width 30 height 42
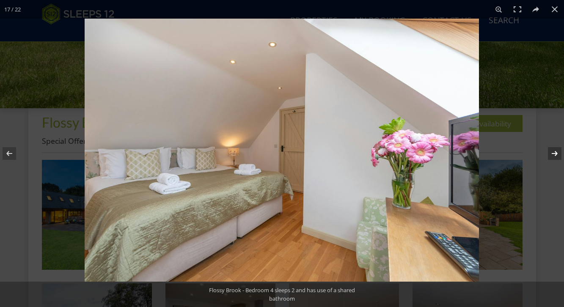
click at [555, 155] on button at bounding box center [549, 153] width 30 height 42
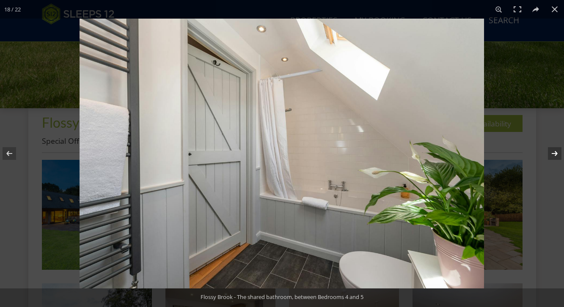
click at [555, 155] on button at bounding box center [549, 153] width 30 height 42
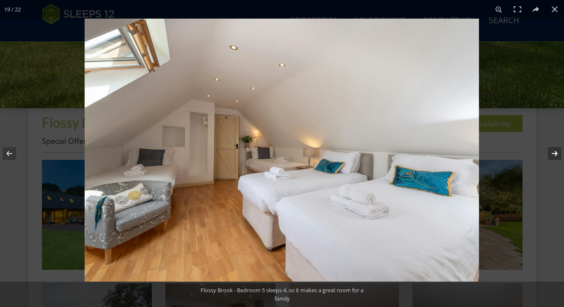
click at [555, 155] on button at bounding box center [549, 153] width 30 height 42
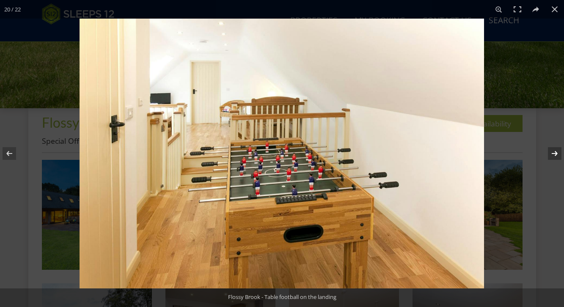
click at [555, 155] on button at bounding box center [549, 153] width 30 height 42
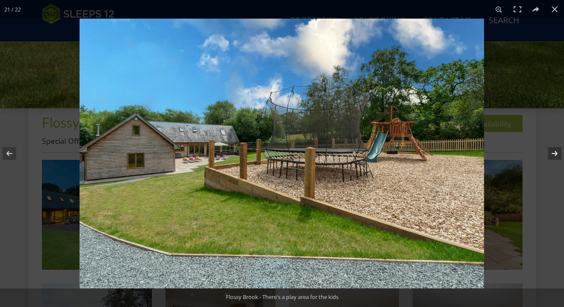
click at [555, 155] on button at bounding box center [549, 153] width 30 height 42
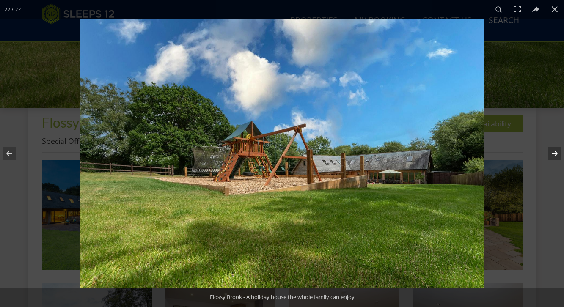
click at [555, 155] on button at bounding box center [549, 153] width 30 height 42
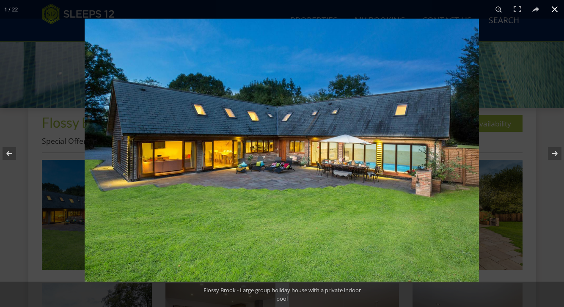
click at [554, 11] on button at bounding box center [554, 9] width 19 height 19
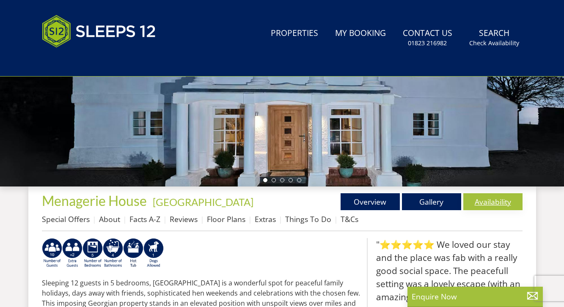
click at [493, 203] on link "Availability" at bounding box center [492, 201] width 59 height 17
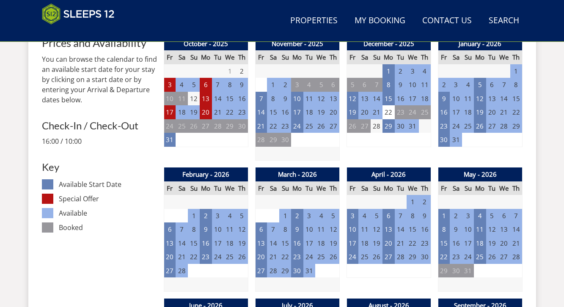
scroll to position [382, 0]
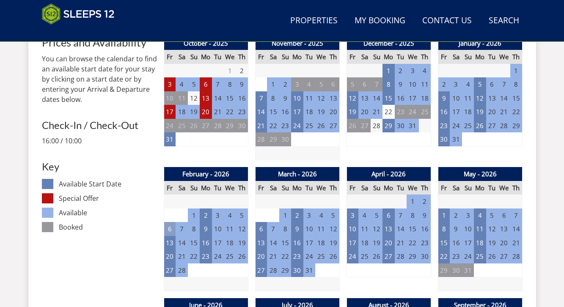
click at [169, 227] on td "6" at bounding box center [170, 229] width 12 height 14
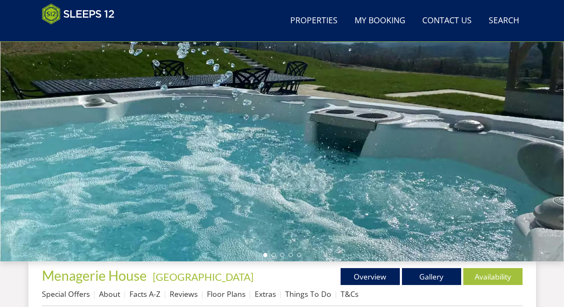
scroll to position [107, 0]
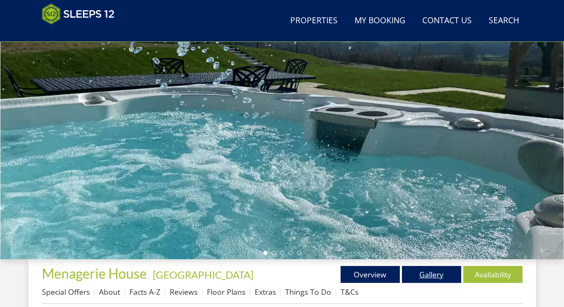
click at [429, 277] on link "Gallery" at bounding box center [431, 274] width 59 height 17
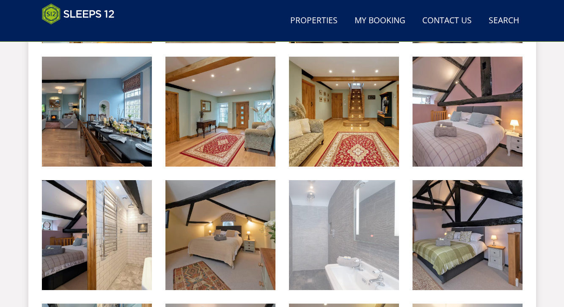
scroll to position [610, 0]
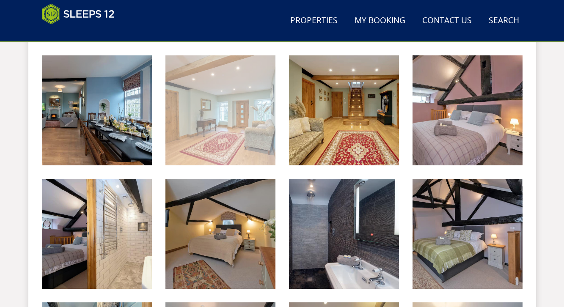
click at [214, 143] on img at bounding box center [220, 110] width 110 height 110
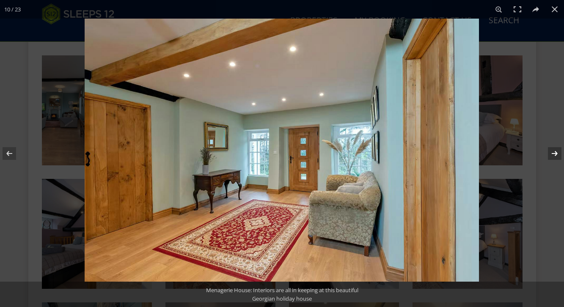
click at [554, 152] on button at bounding box center [549, 153] width 30 height 42
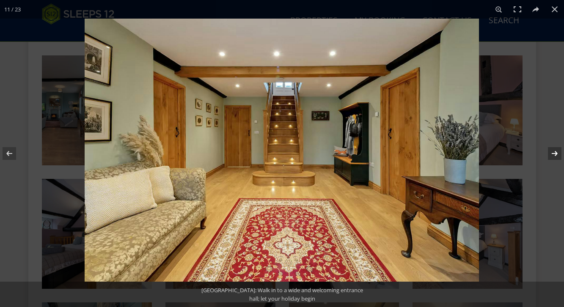
click at [554, 152] on button at bounding box center [549, 153] width 30 height 42
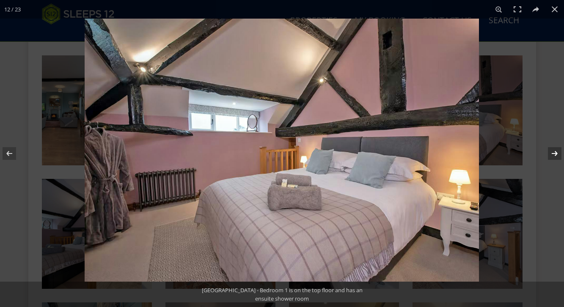
click at [554, 152] on button at bounding box center [549, 153] width 30 height 42
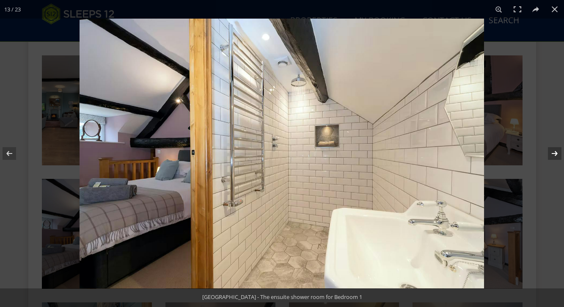
click at [554, 152] on button at bounding box center [549, 153] width 30 height 42
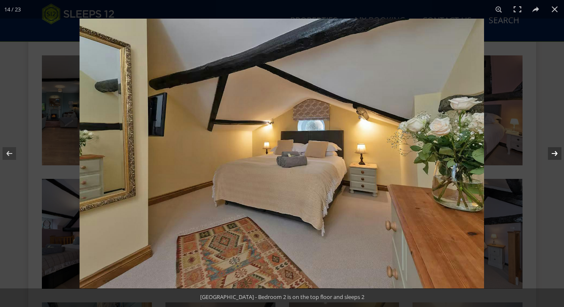
click at [554, 152] on button at bounding box center [549, 153] width 30 height 42
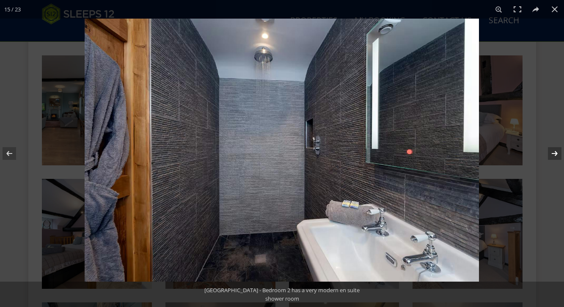
click at [554, 152] on button at bounding box center [549, 153] width 30 height 42
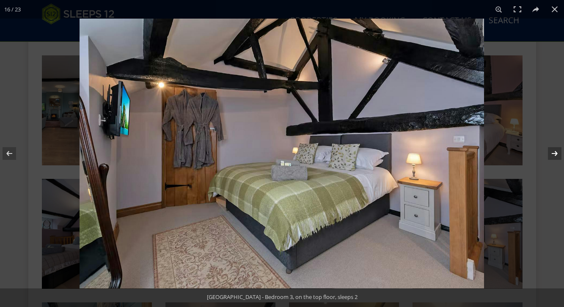
click at [554, 152] on button at bounding box center [549, 153] width 30 height 42
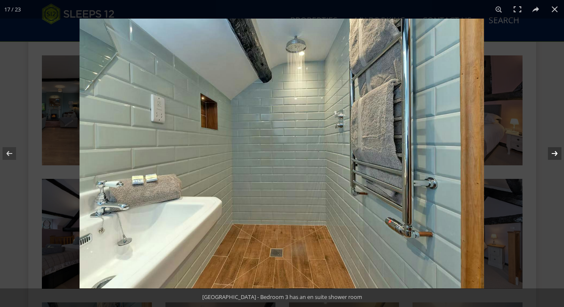
click at [554, 152] on button at bounding box center [549, 153] width 30 height 42
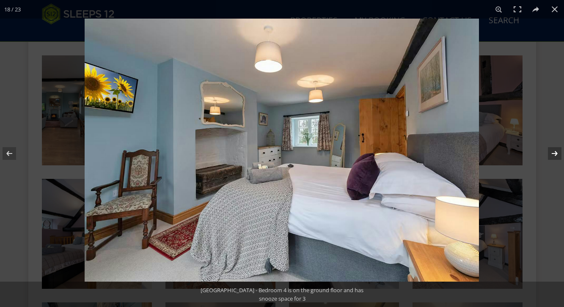
click at [554, 152] on button at bounding box center [549, 153] width 30 height 42
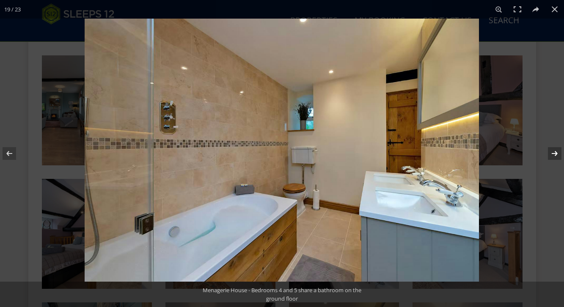
click at [554, 152] on button at bounding box center [549, 153] width 30 height 42
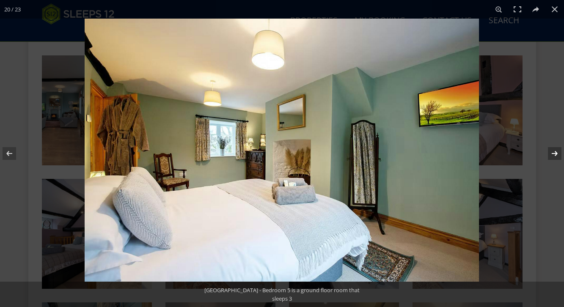
click at [554, 152] on button at bounding box center [549, 153] width 30 height 42
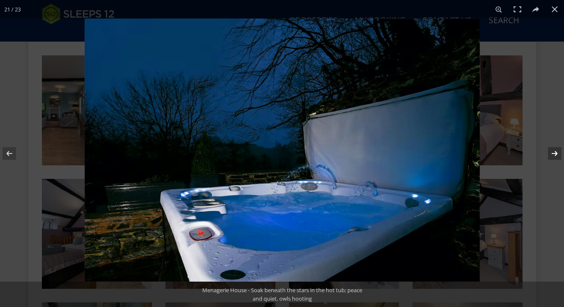
click at [554, 152] on button at bounding box center [549, 153] width 30 height 42
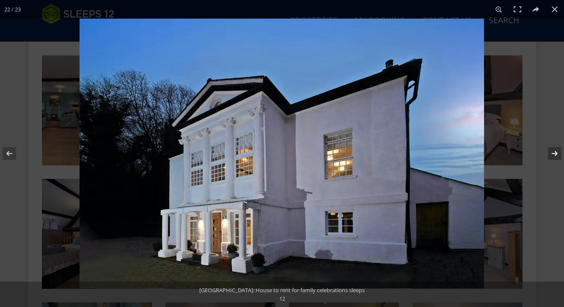
click at [554, 152] on button at bounding box center [549, 153] width 30 height 42
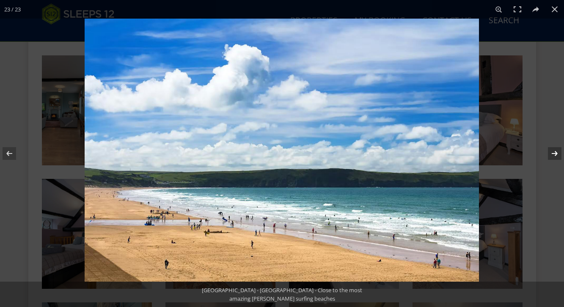
click at [554, 152] on button at bounding box center [549, 153] width 30 height 42
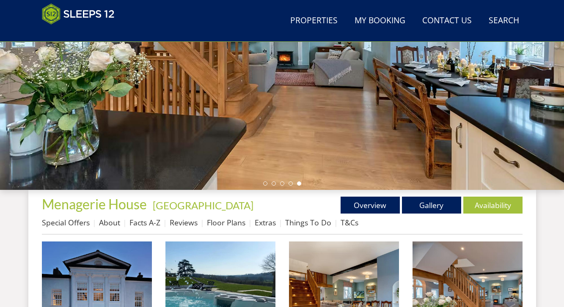
scroll to position [201, 0]
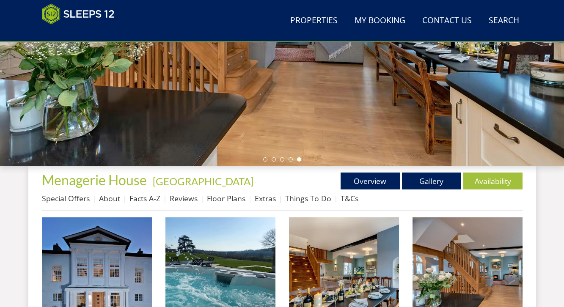
click at [110, 198] on link "About" at bounding box center [109, 198] width 21 height 10
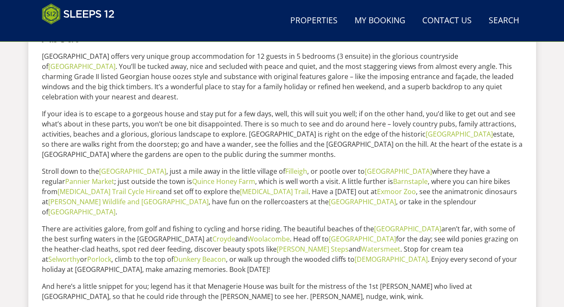
scroll to position [388, 0]
